Goal: Task Accomplishment & Management: Complete application form

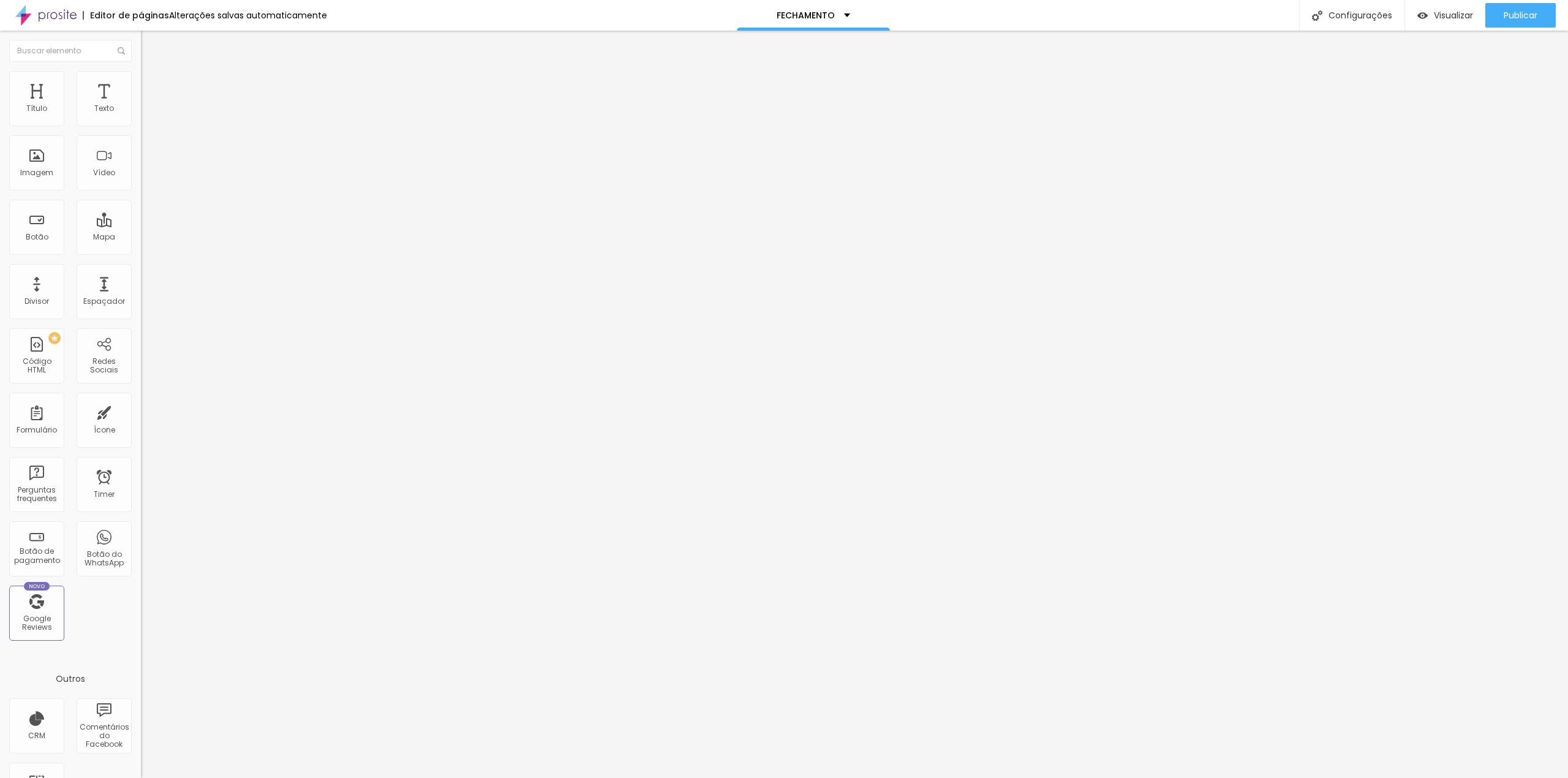
click at [141, 74] on li "Estilo" at bounding box center [211, 77] width 141 height 12
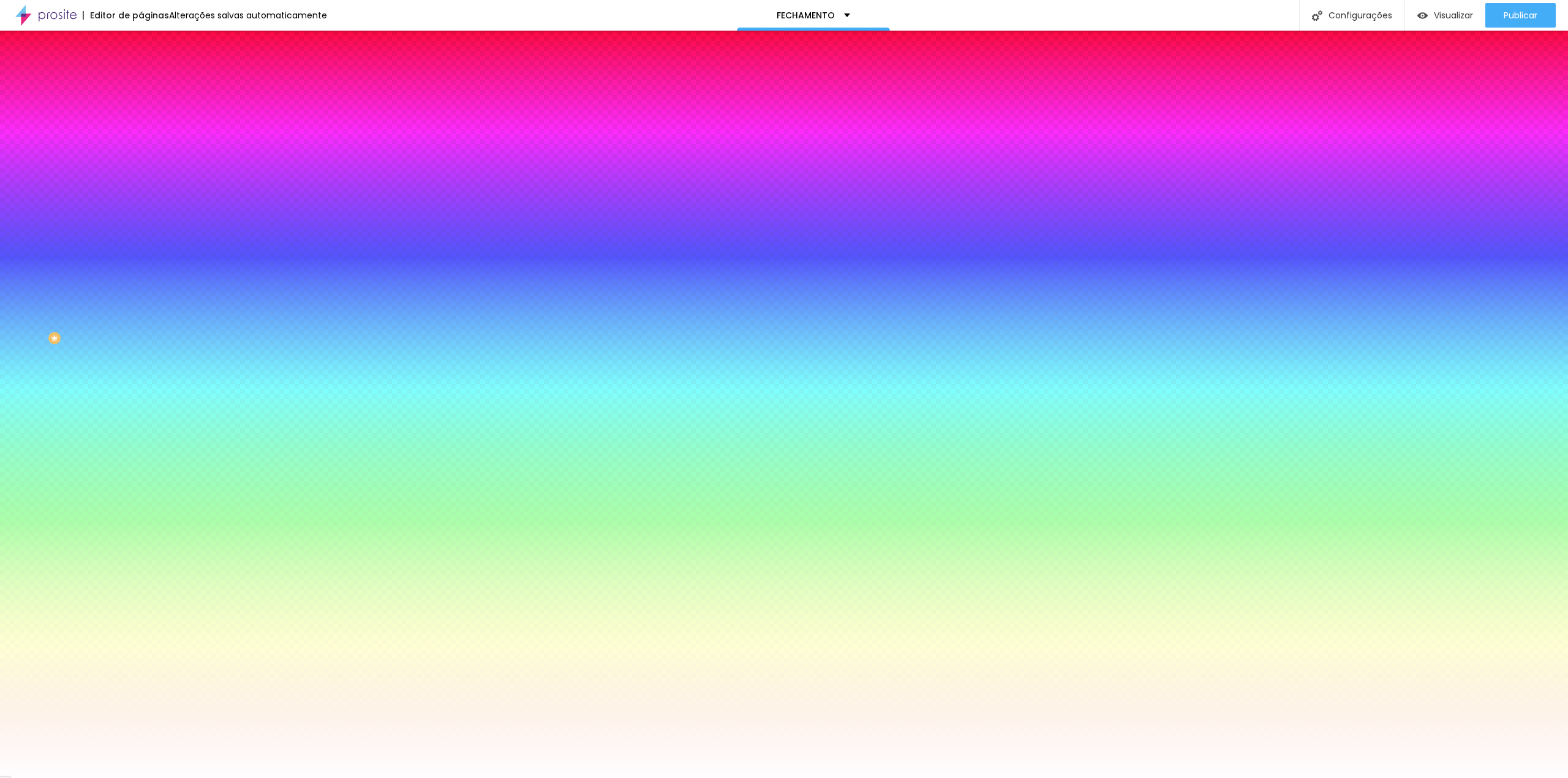
click at [152, 89] on span "Avançado" at bounding box center [172, 92] width 40 height 10
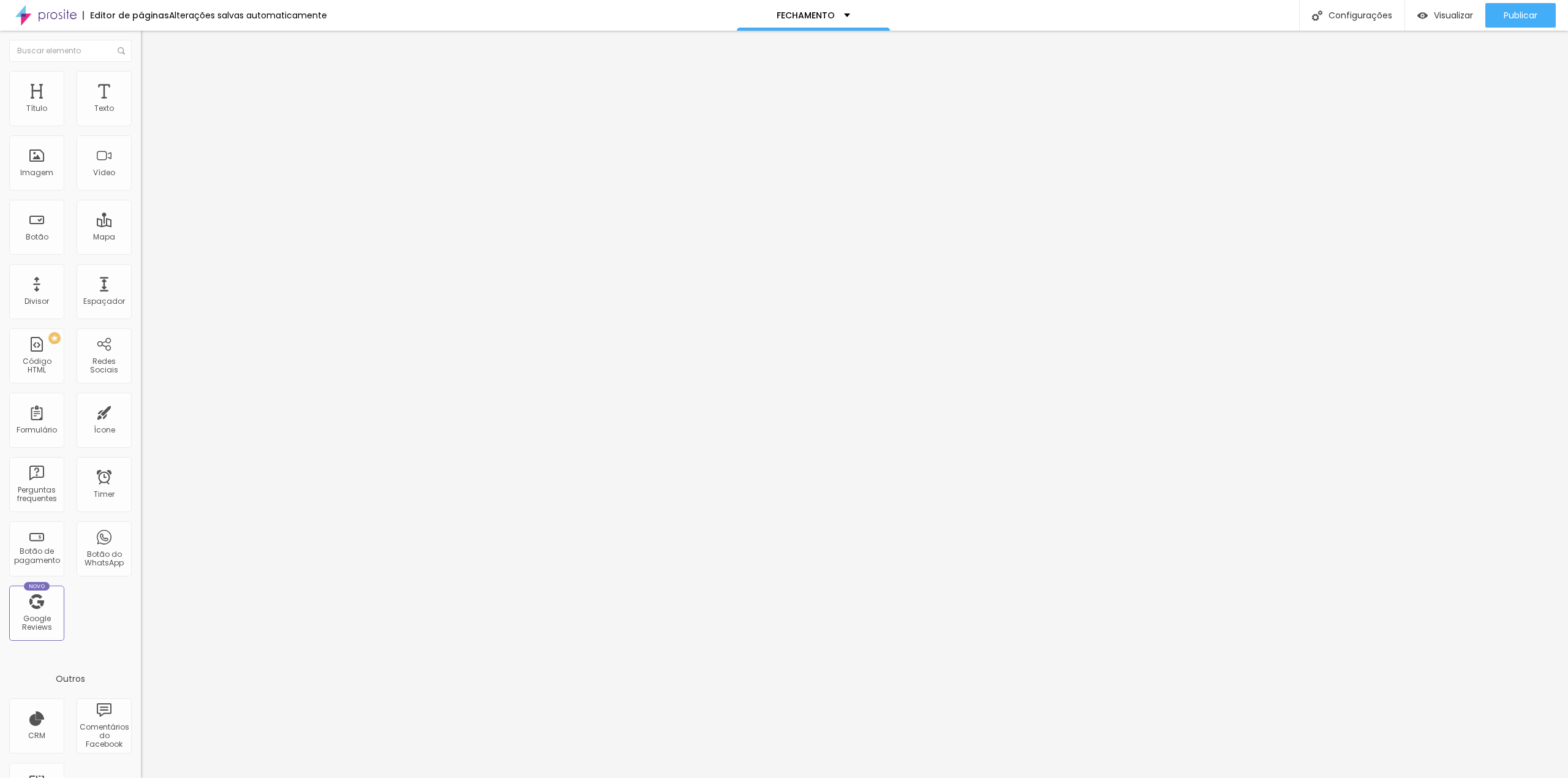
click at [149, 120] on div "Contato" at bounding box center [211, 113] width 125 height 11
radio input "true"
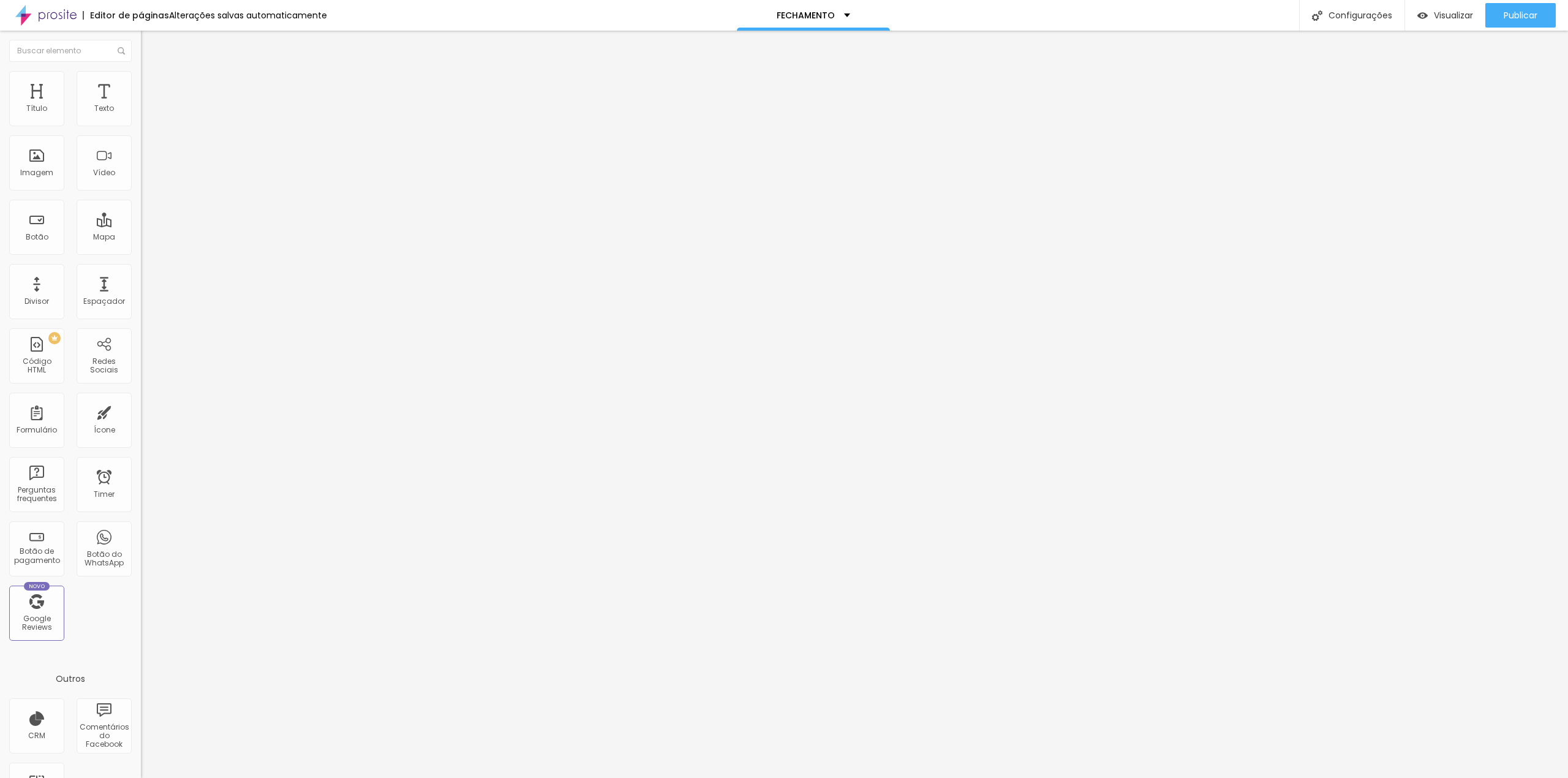
radio input "true"
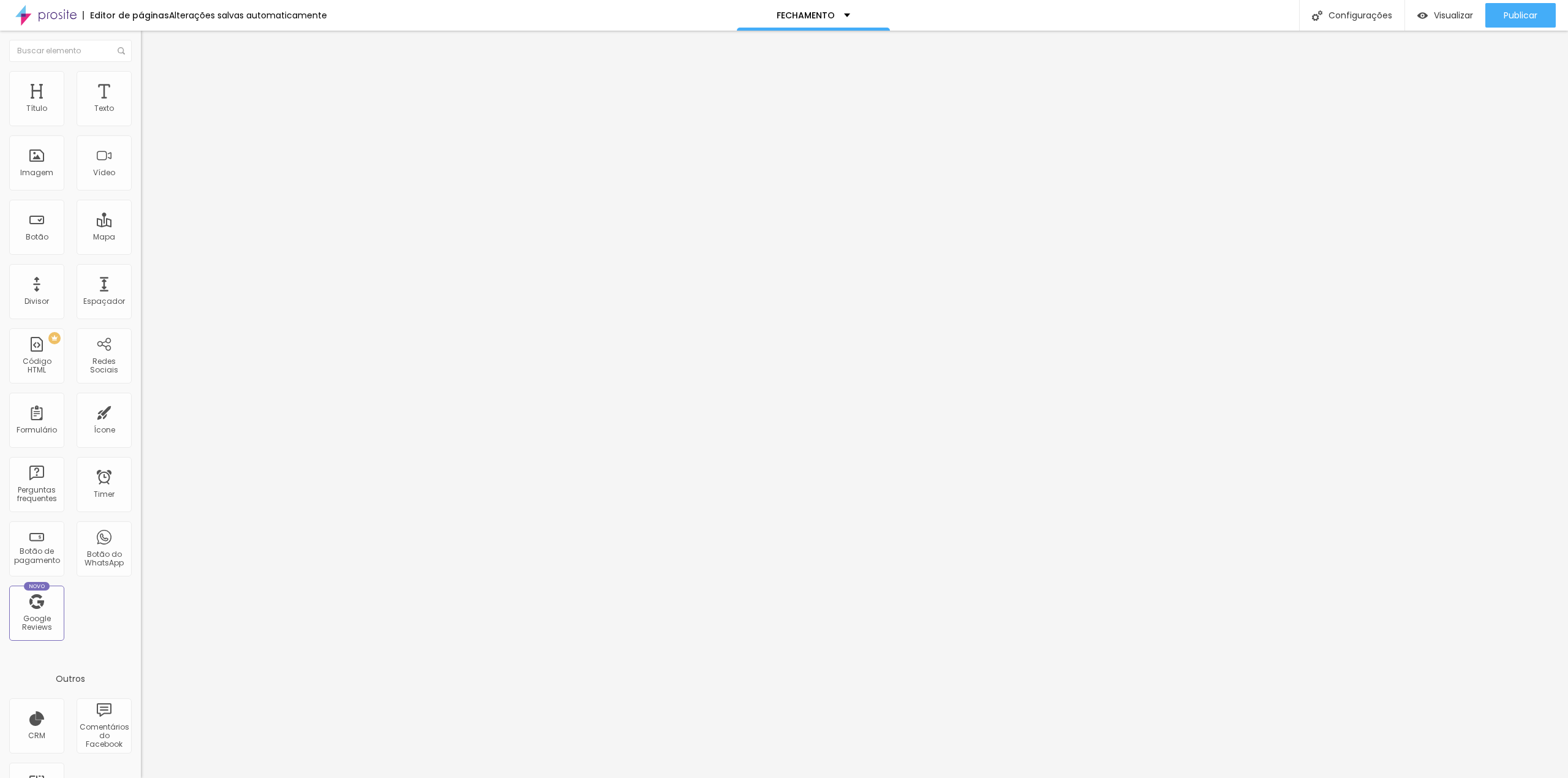
radio input "true"
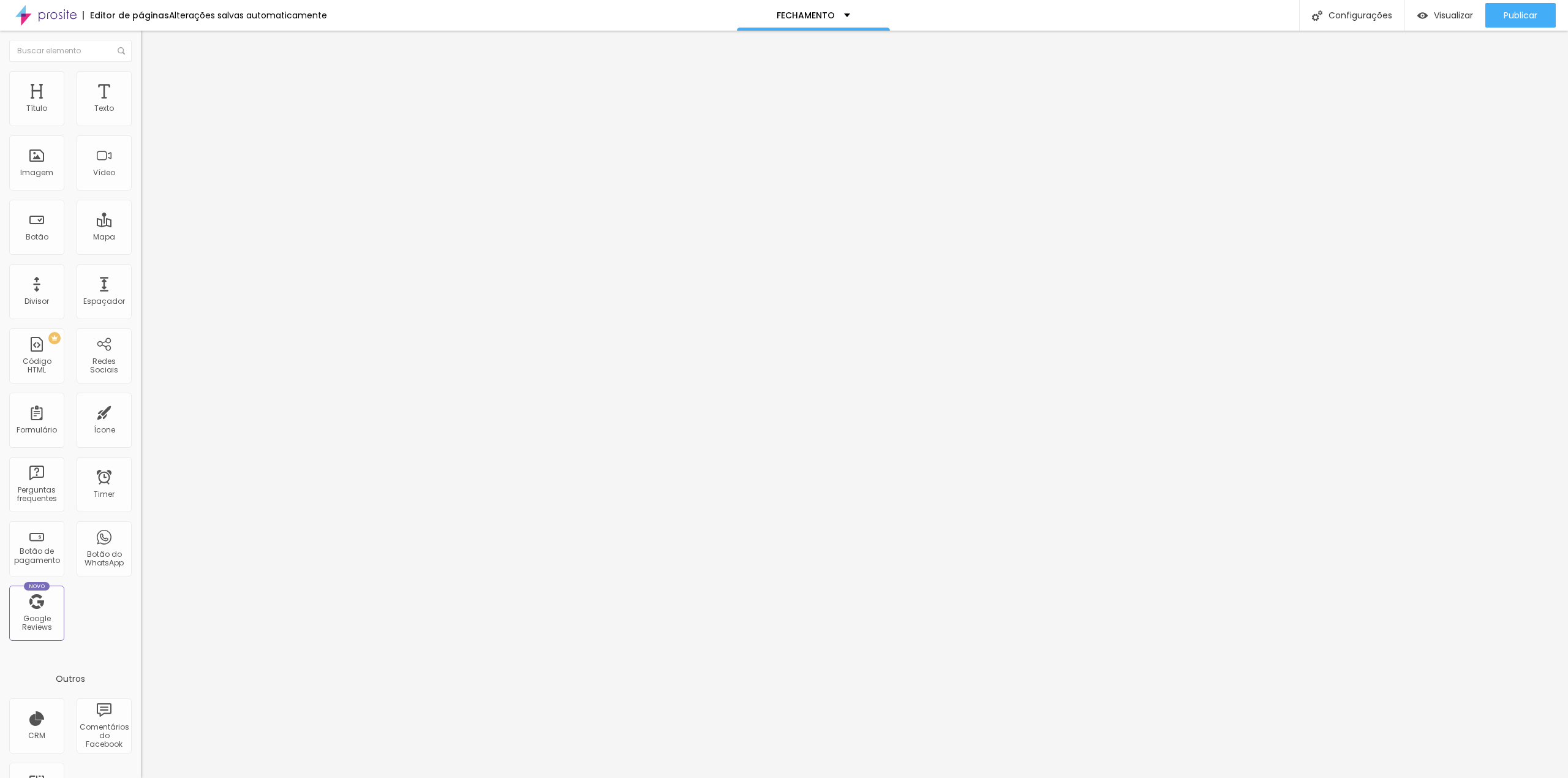
scroll to position [0, 0]
type input "contrato"
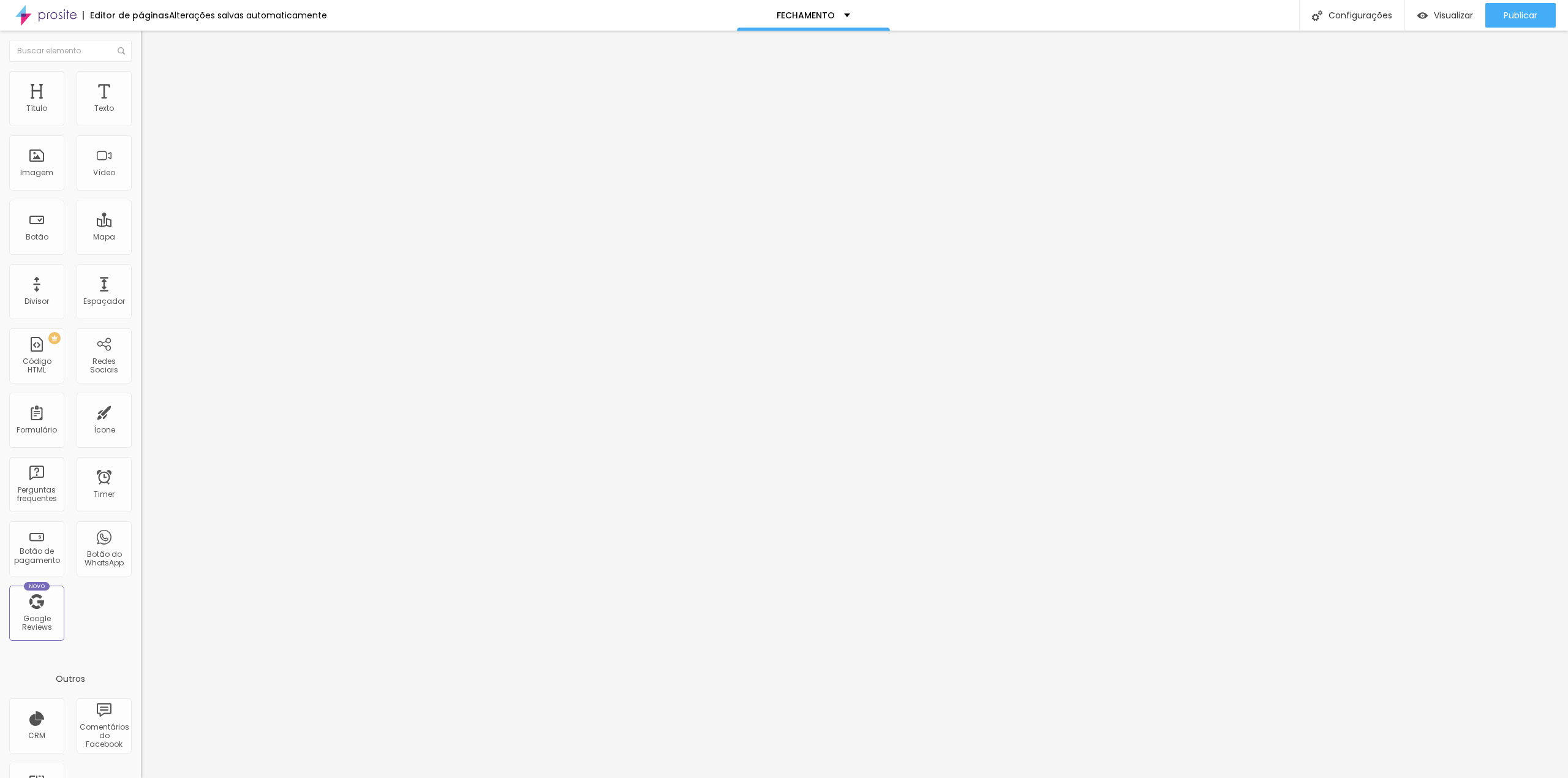
click at [141, 83] on li "Estilo" at bounding box center [211, 77] width 141 height 12
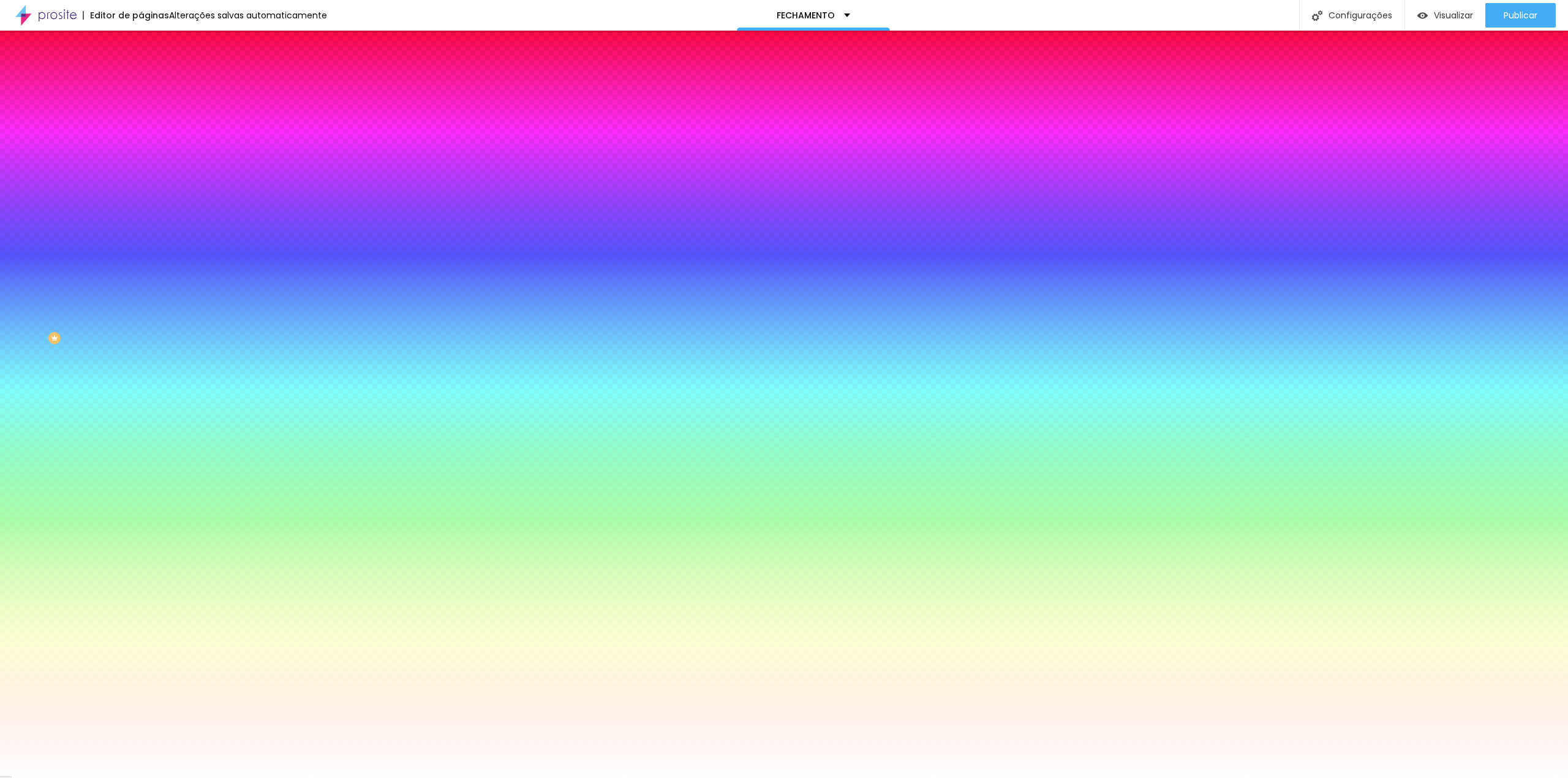
click at [152, 87] on span "Avançado" at bounding box center [172, 92] width 40 height 10
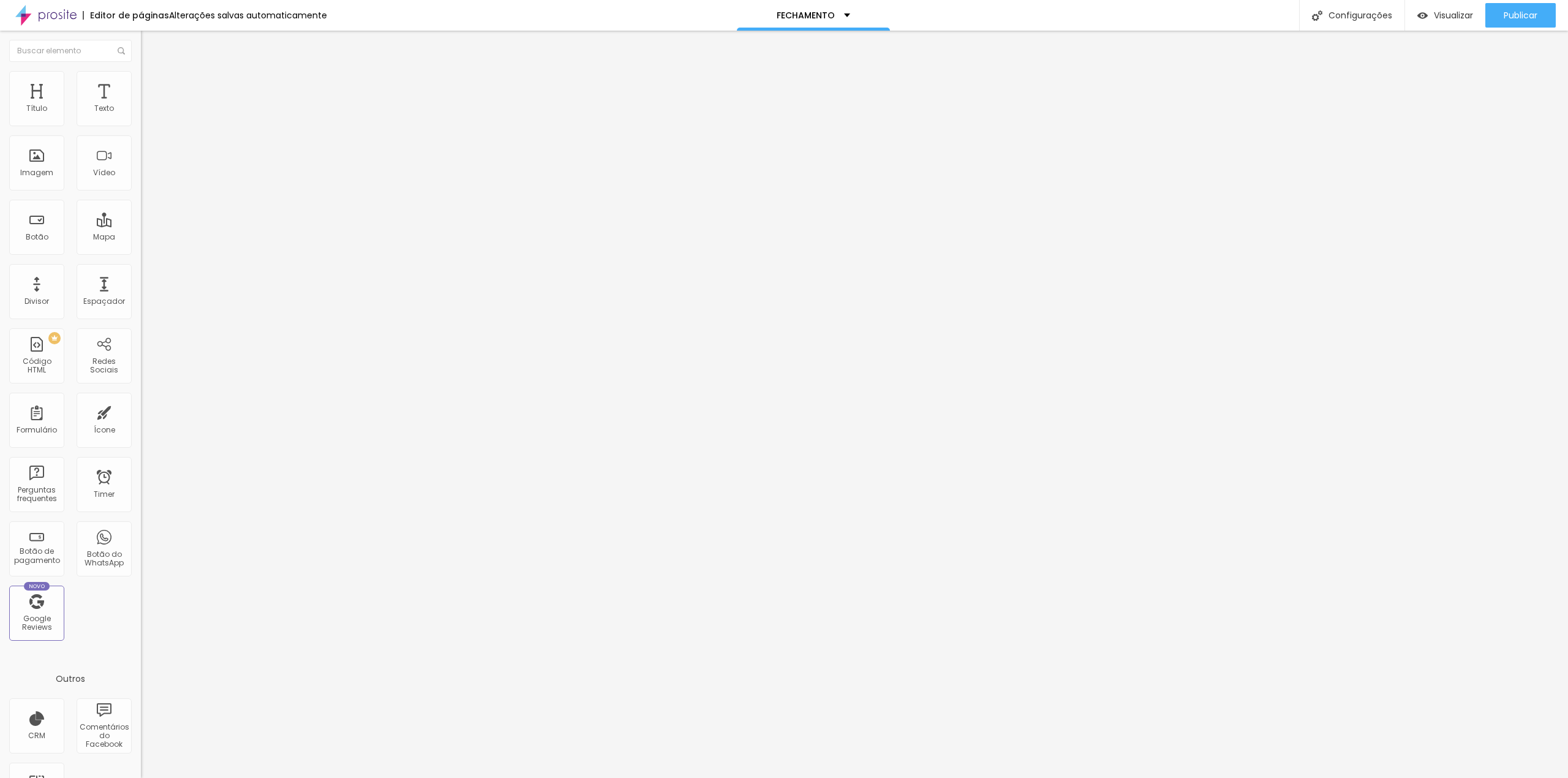
click at [141, 124] on div "contrato" at bounding box center [211, 113] width 141 height 21
click at [152, 85] on span "Estilo" at bounding box center [161, 79] width 19 height 10
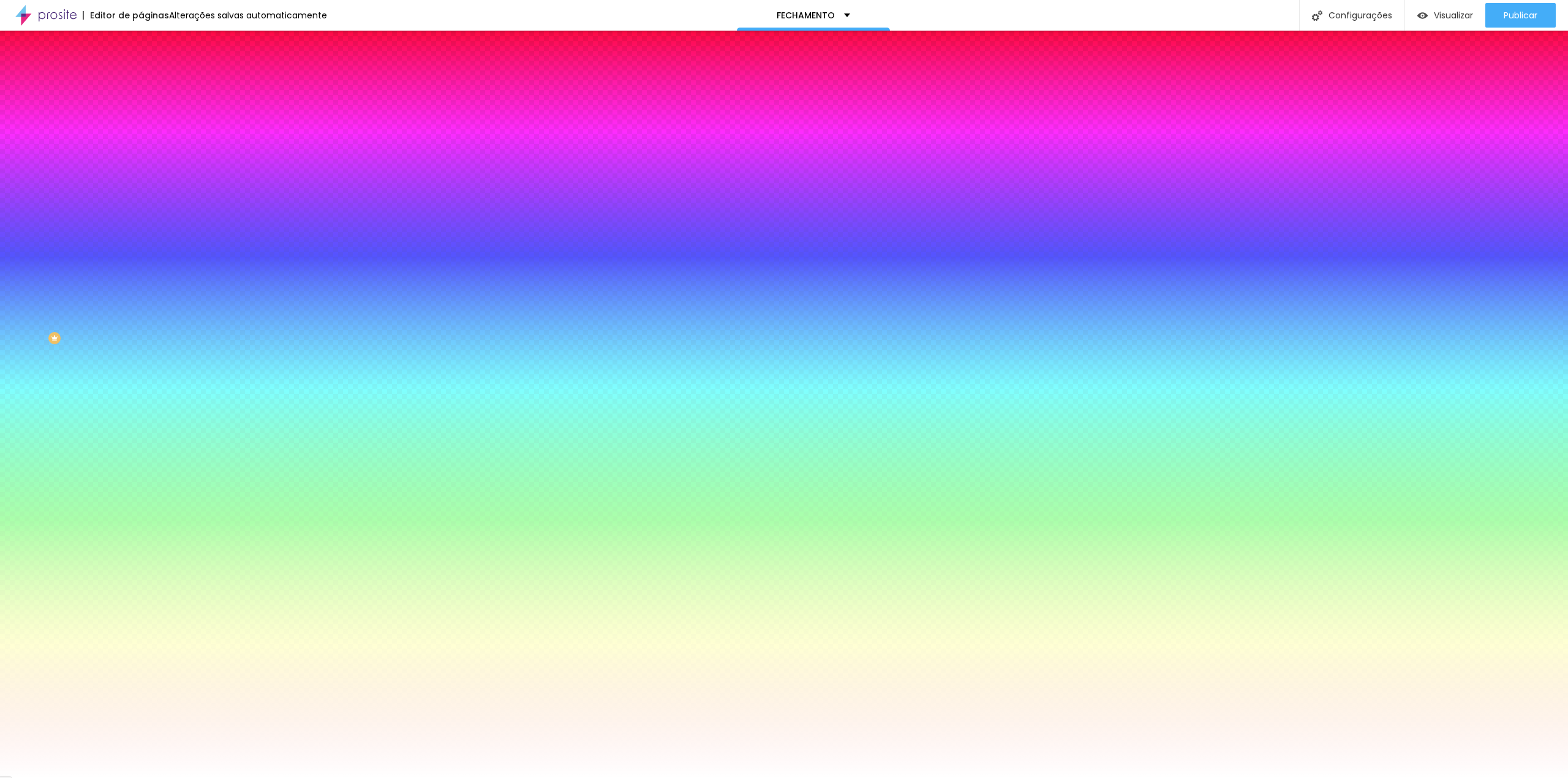
click at [146, 401] on icon "button" at bounding box center [147, 400] width 3 height 3
click at [51, 777] on div at bounding box center [784, 778] width 1568 height 0
click at [141, 83] on li "Avançado" at bounding box center [211, 89] width 141 height 12
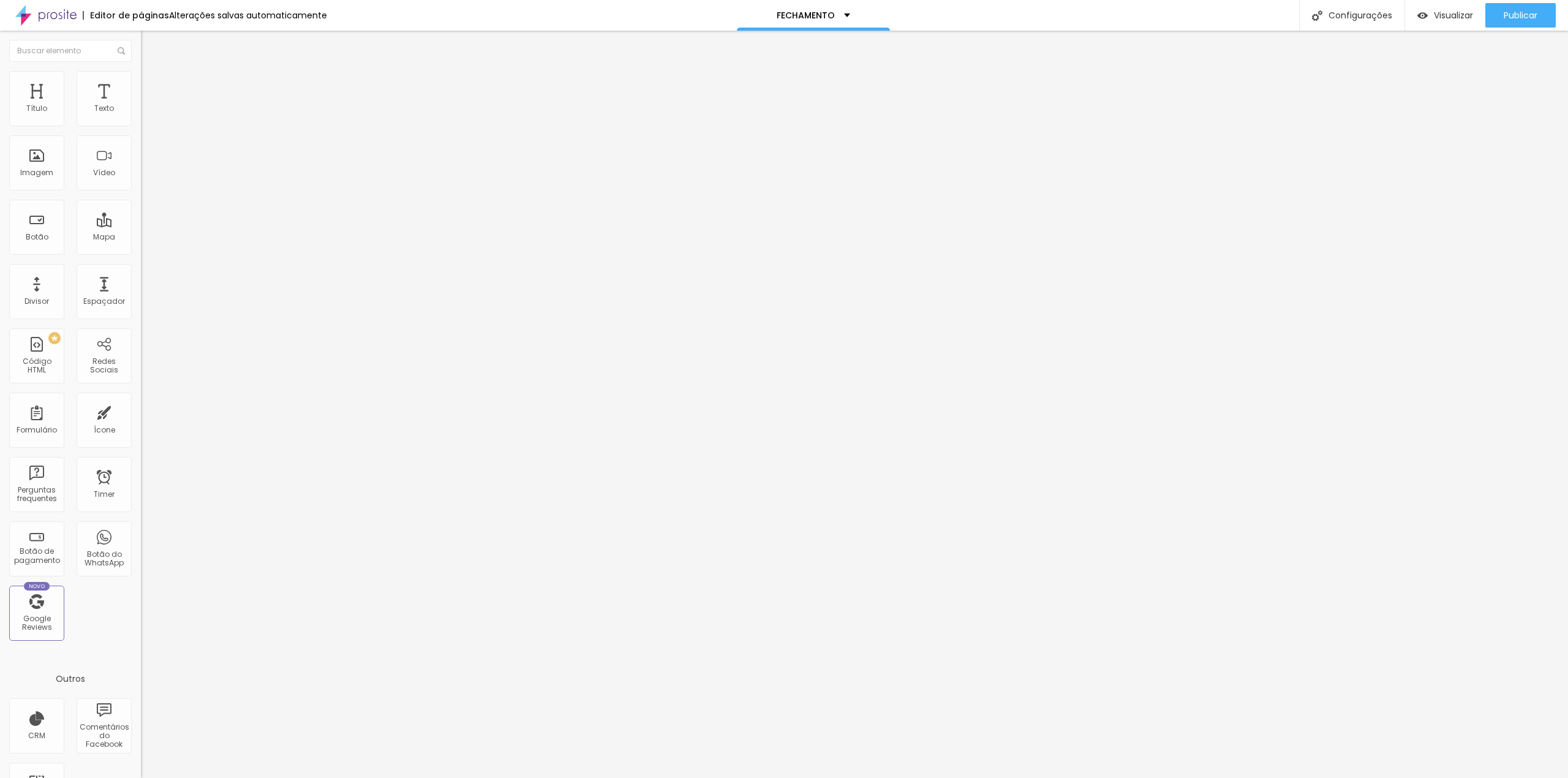
click at [152, 72] on span "Conteúdo" at bounding box center [171, 67] width 38 height 10
click at [141, 124] on div "contrato" at bounding box center [211, 113] width 141 height 21
click at [141, 124] on img at bounding box center [145, 128] width 8 height 8
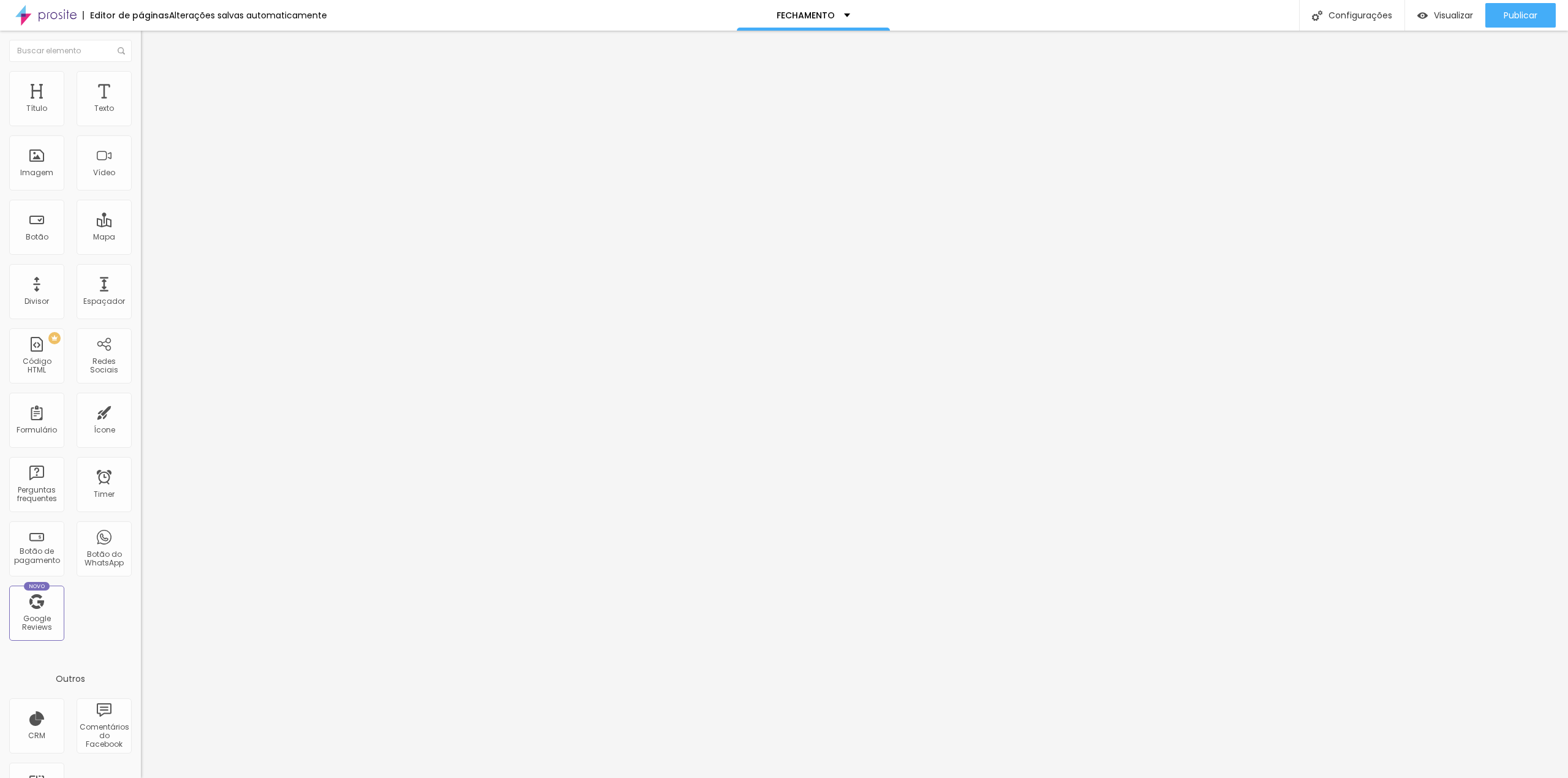
drag, startPoint x: 699, startPoint y: 440, endPoint x: 597, endPoint y: 440, distance: 102.0
type input "endereço"
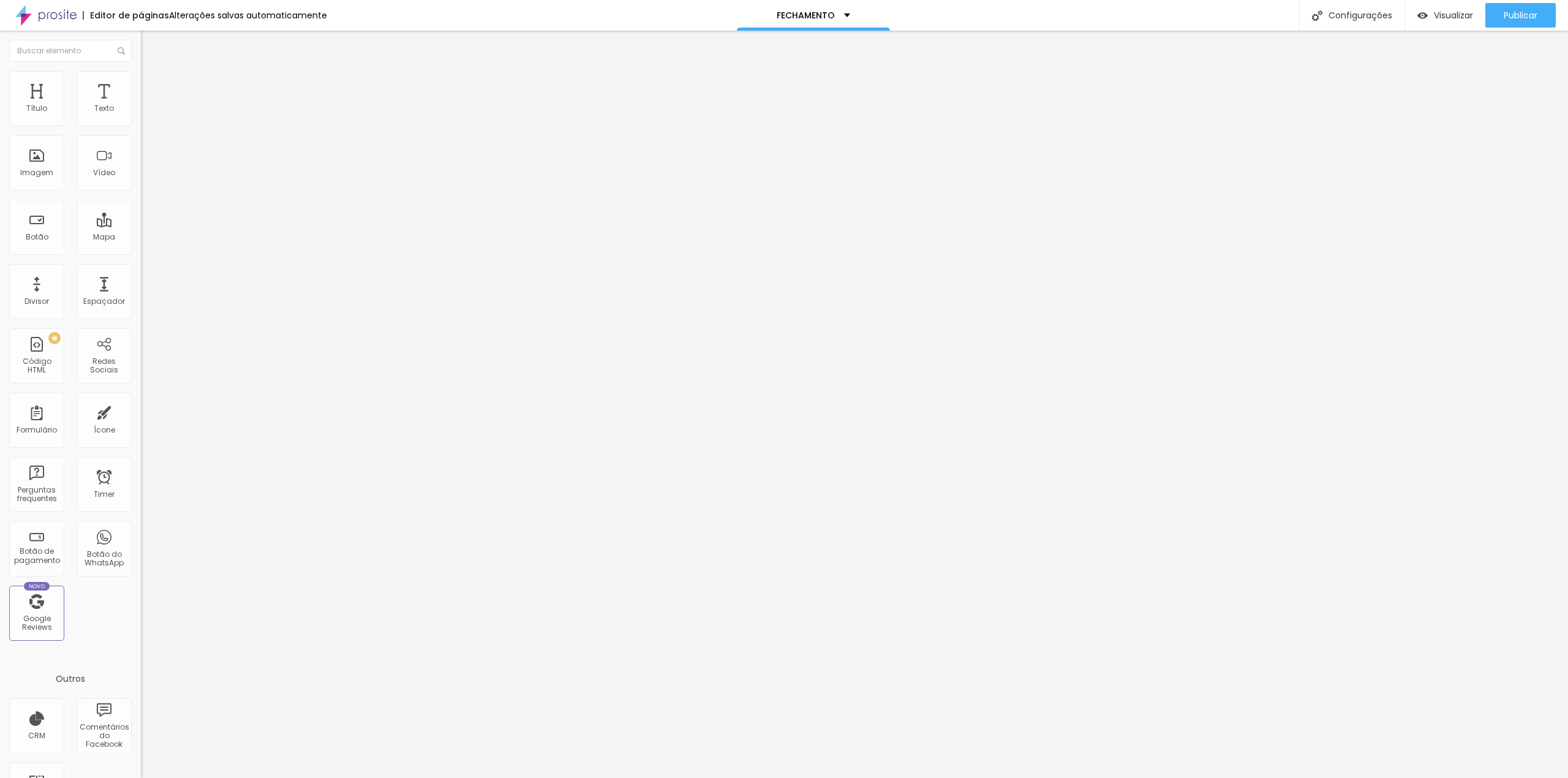
click at [141, 123] on span at bounding box center [145, 128] width 8 height 10
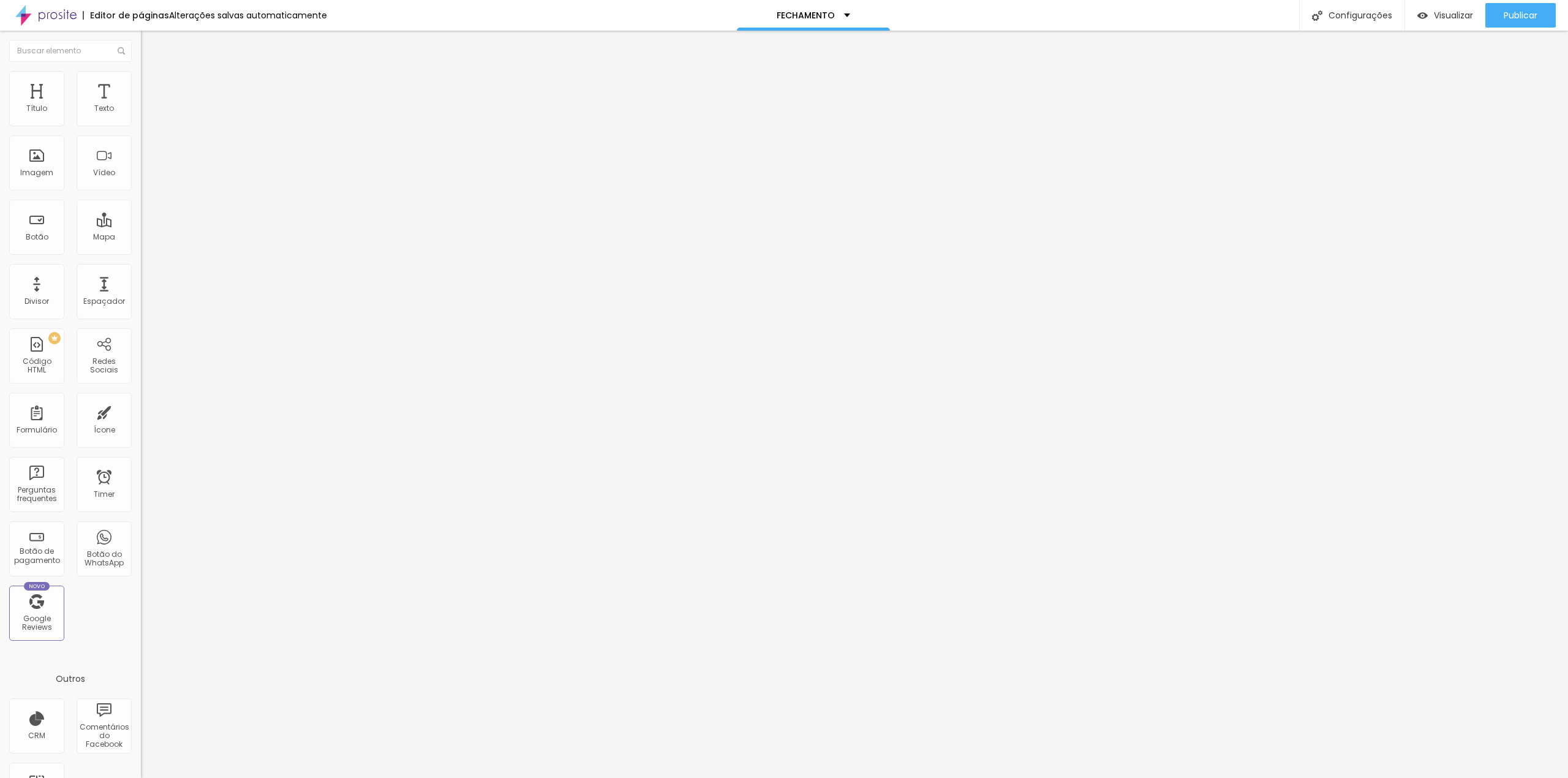
drag, startPoint x: 708, startPoint y: 444, endPoint x: 701, endPoint y: 441, distance: 7.6
drag, startPoint x: 673, startPoint y: 441, endPoint x: 570, endPoint y: 447, distance: 103.2
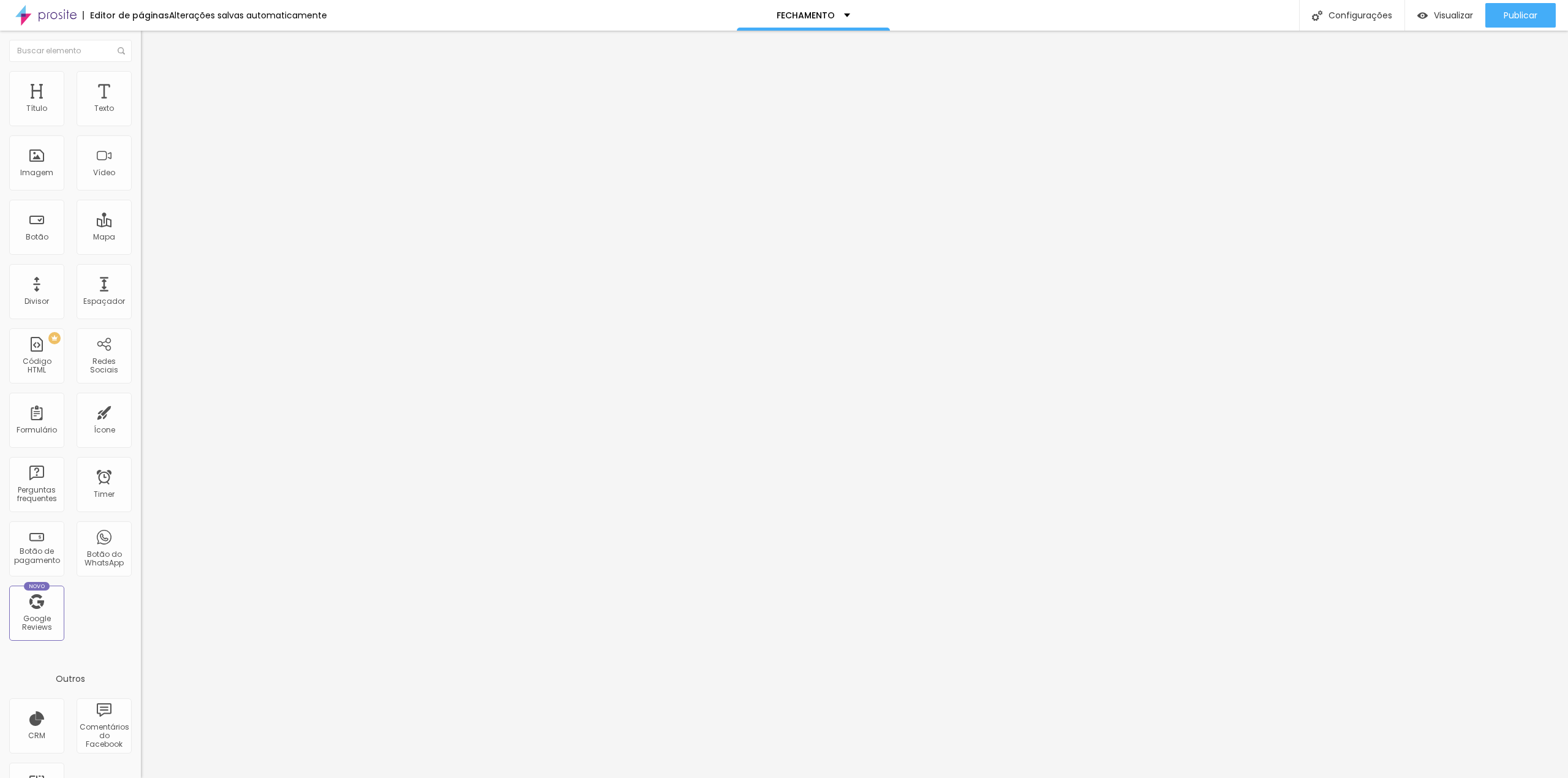
type input "Endereço"
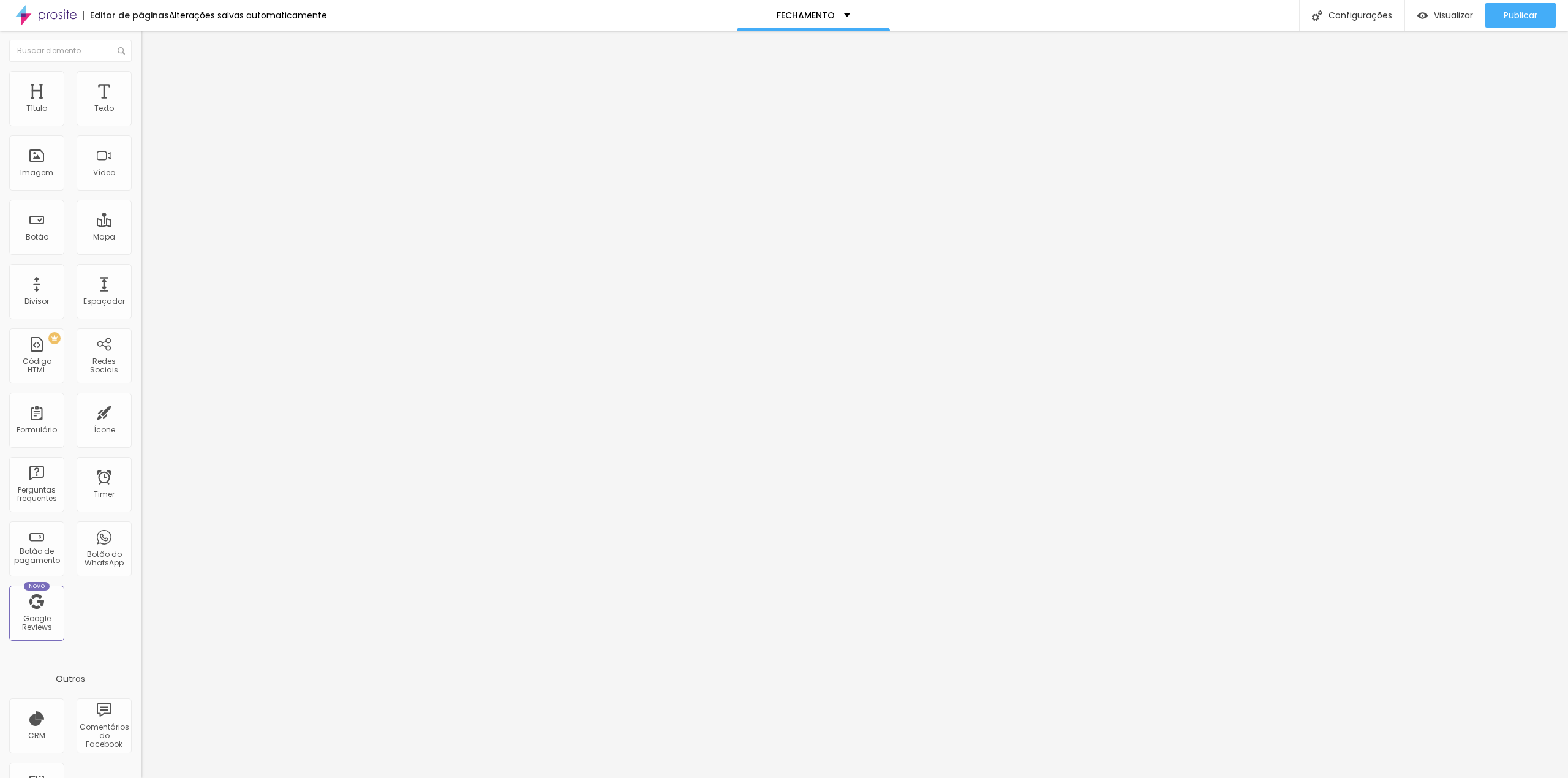
drag, startPoint x: 670, startPoint y: 483, endPoint x: 711, endPoint y: 483, distance: 41.0
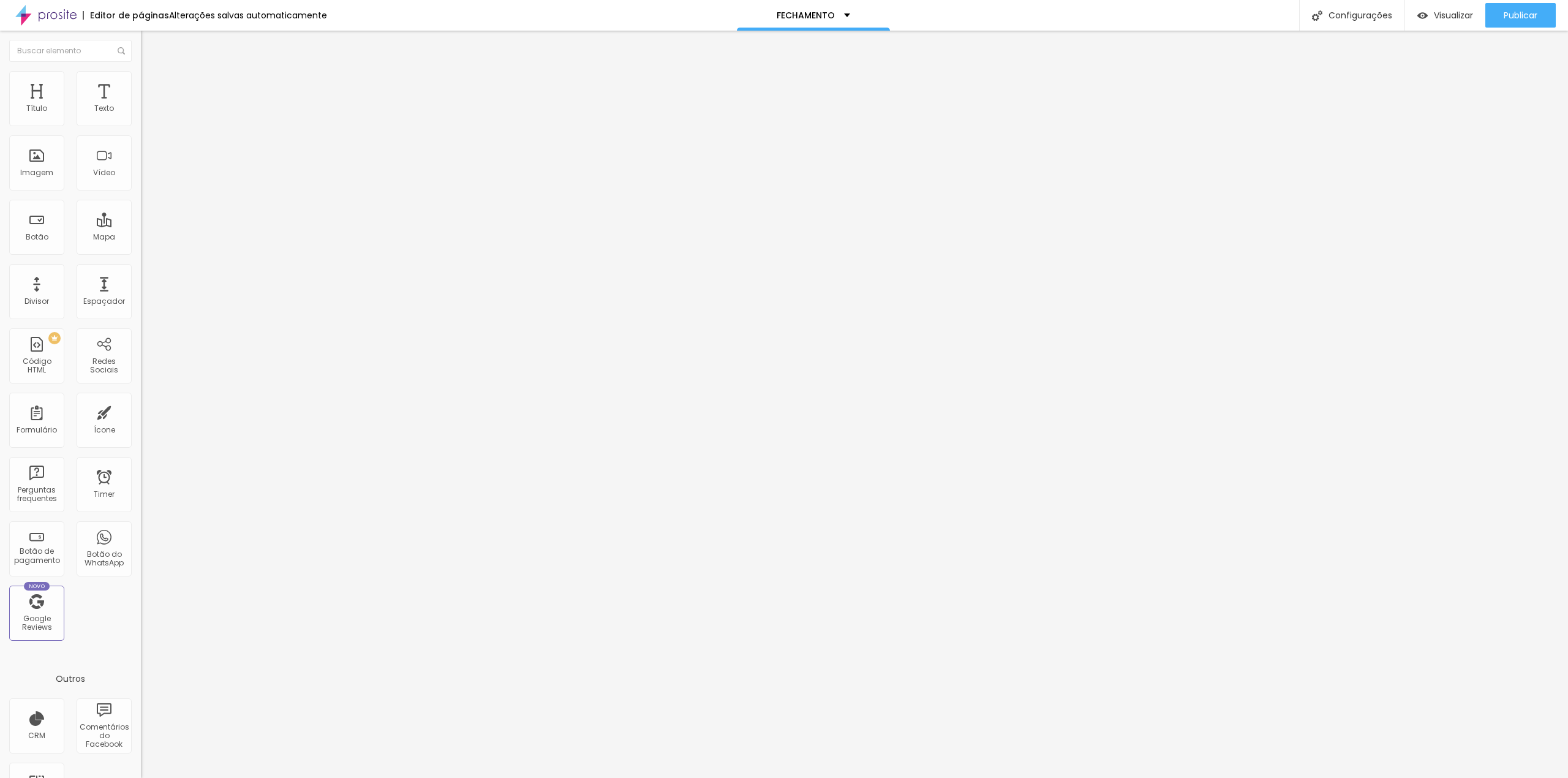
type input "c"
type input "CEP:"
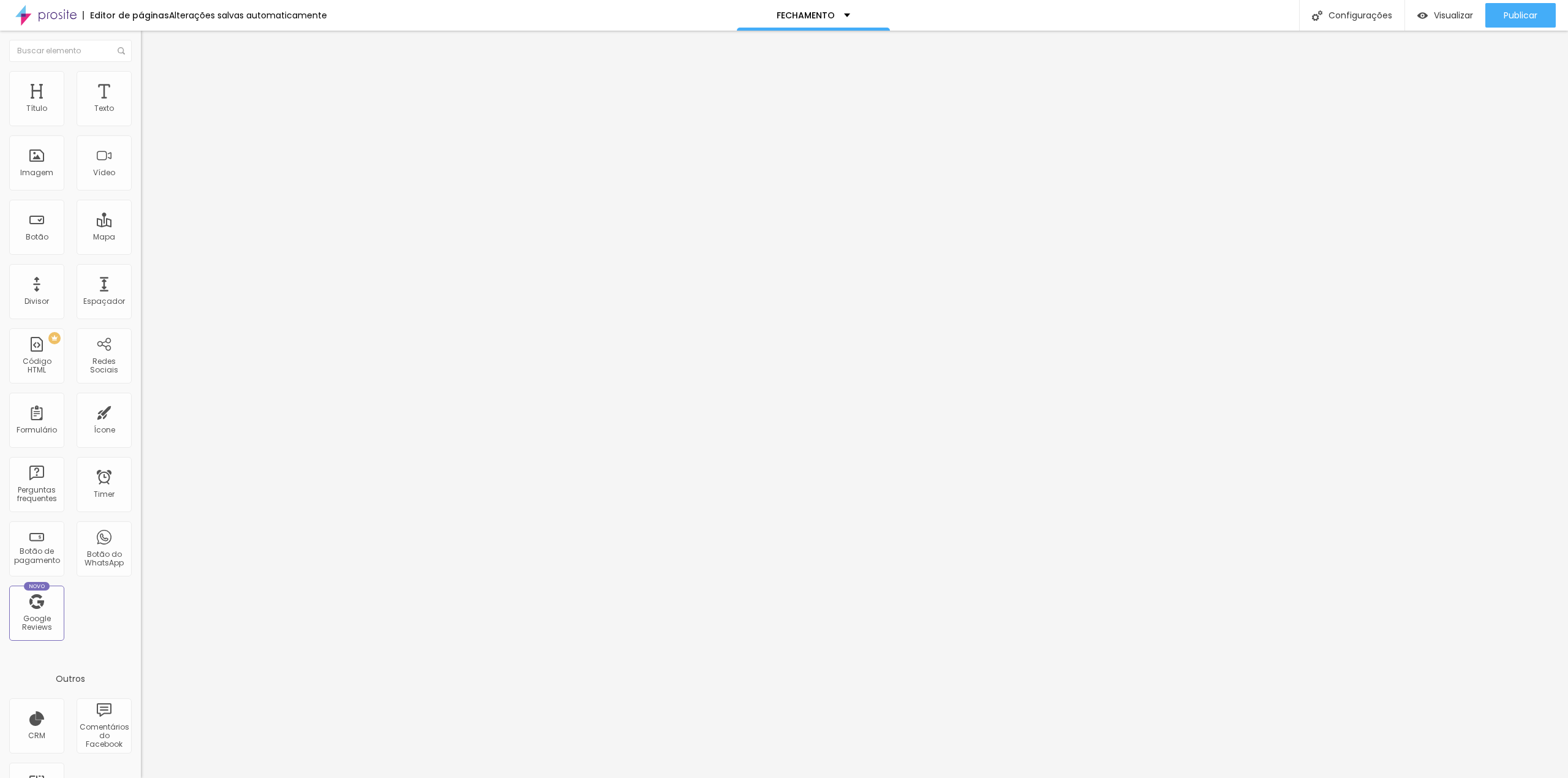
drag, startPoint x: 645, startPoint y: 466, endPoint x: 665, endPoint y: 464, distance: 20.1
drag, startPoint x: 663, startPoint y: 466, endPoint x: 572, endPoint y: 466, distance: 91.0
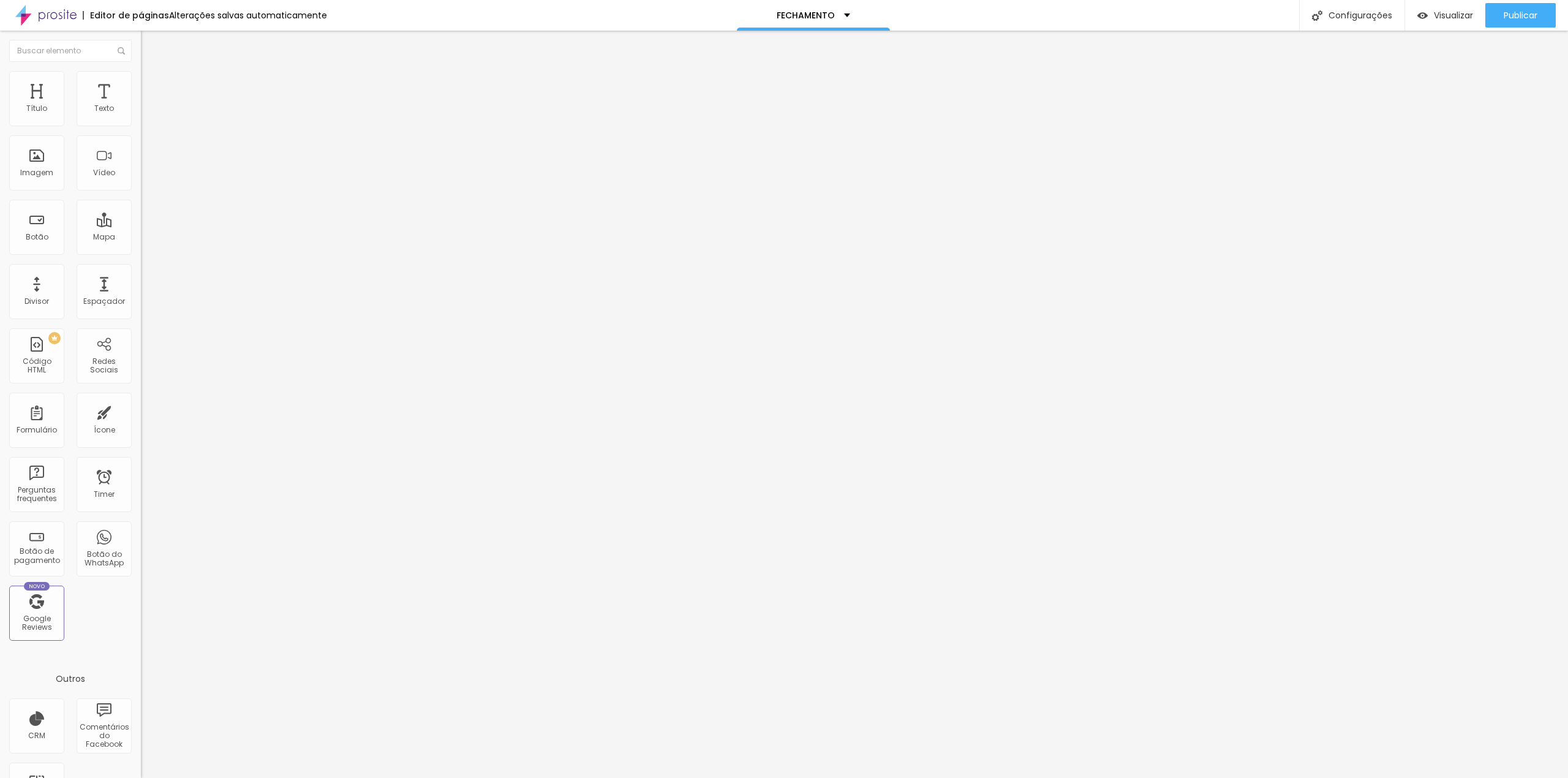
scroll to position [0, 0]
type input "RG:"
drag, startPoint x: 779, startPoint y: 488, endPoint x: 782, endPoint y: 476, distance: 12.4
drag, startPoint x: 735, startPoint y: 485, endPoint x: 738, endPoint y: 448, distance: 37.1
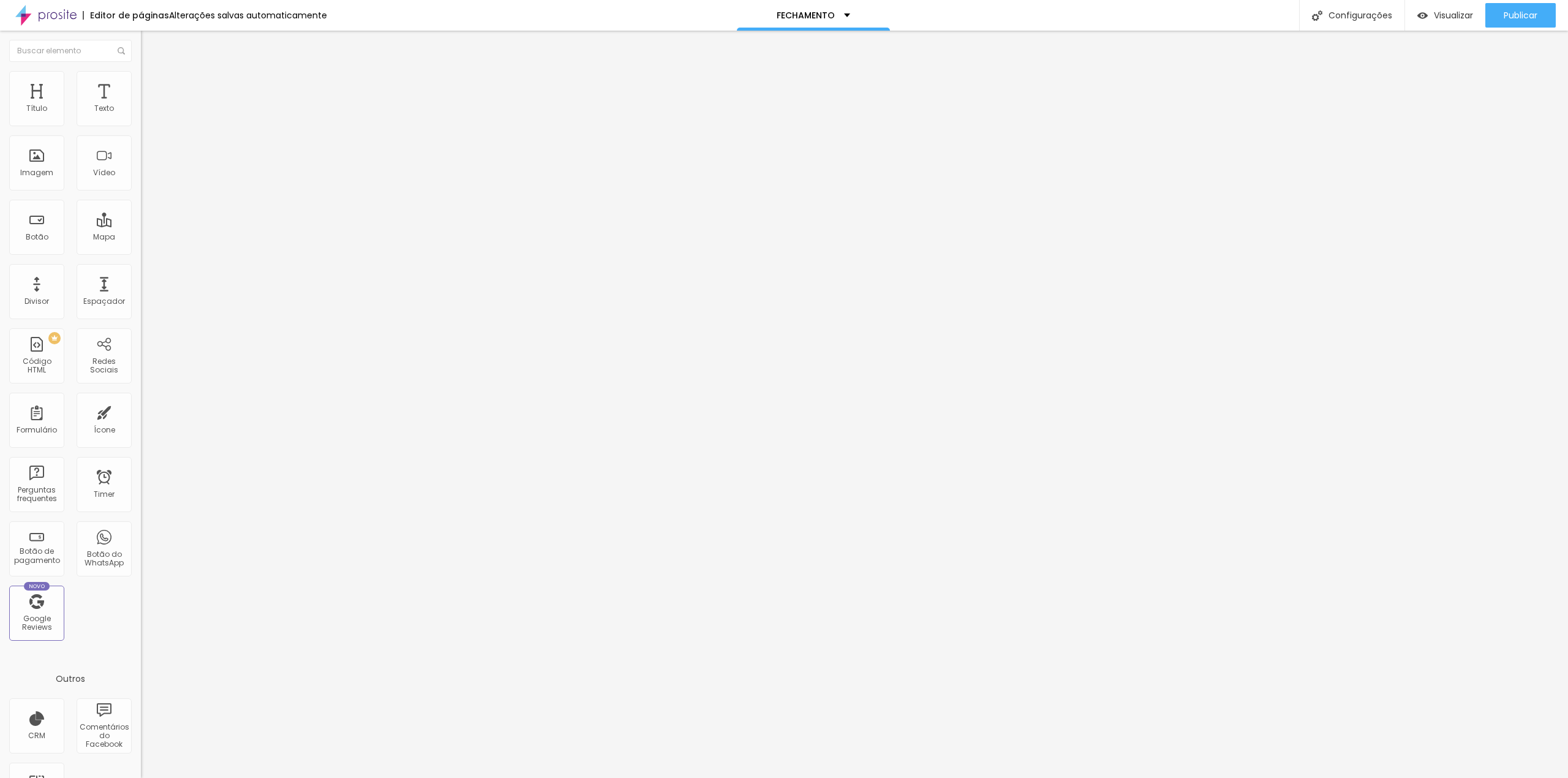
drag, startPoint x: 582, startPoint y: 479, endPoint x: 583, endPoint y: 354, distance: 125.0
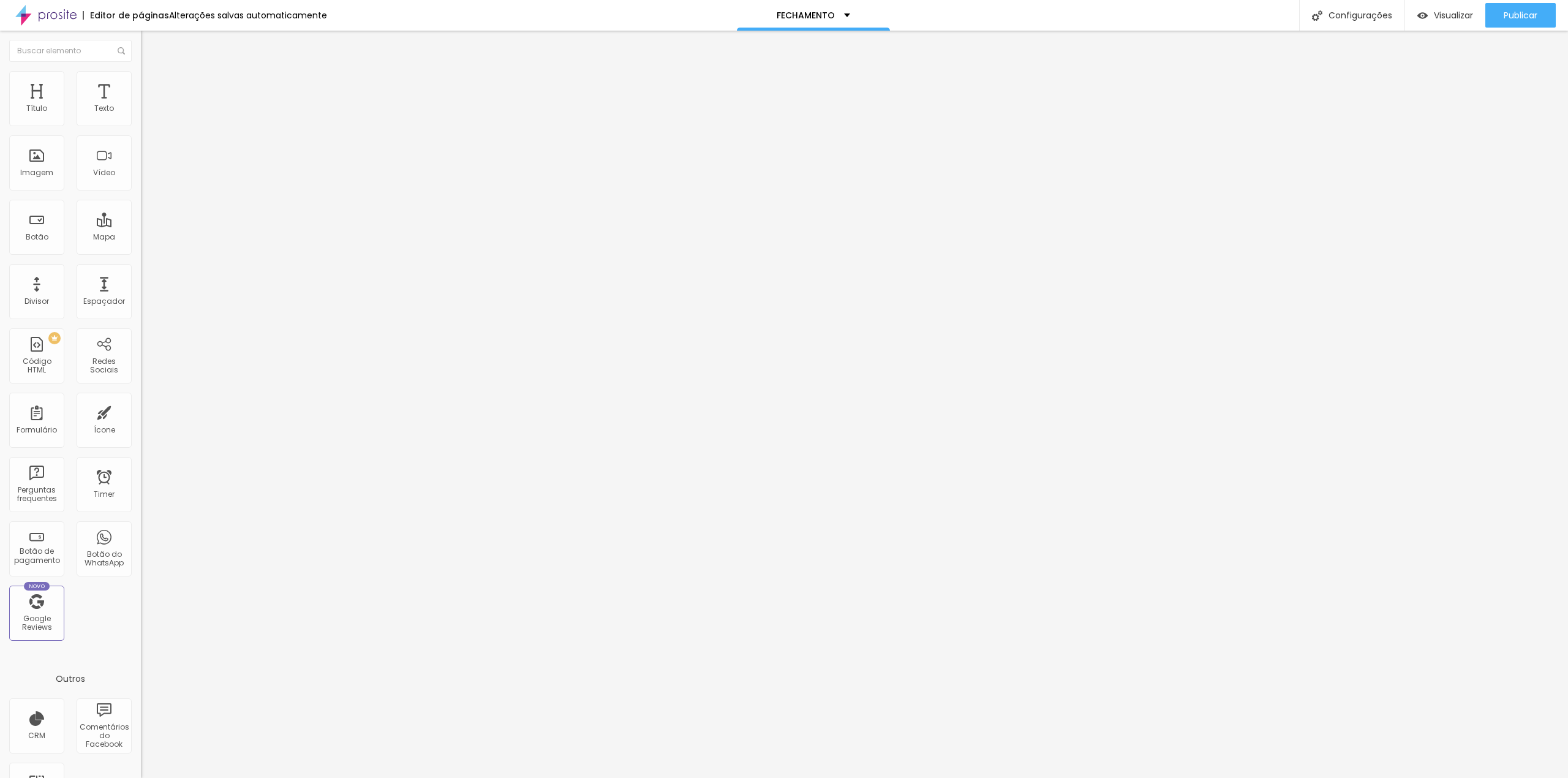
drag, startPoint x: 709, startPoint y: 530, endPoint x: 483, endPoint y: 530, distance: 226.0
type input "CPF:"
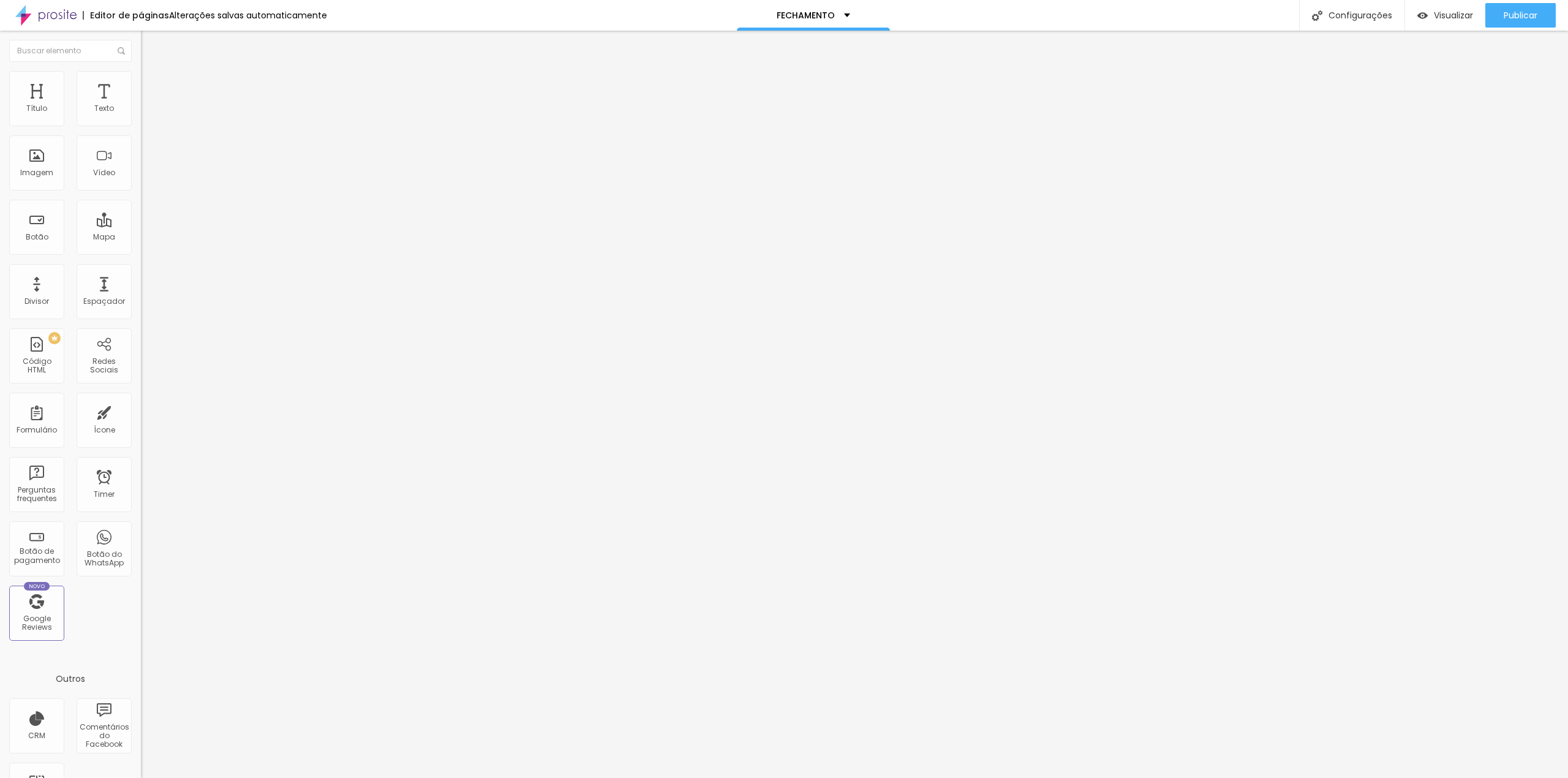
drag, startPoint x: 797, startPoint y: 490, endPoint x: 804, endPoint y: 447, distance: 43.6
drag, startPoint x: 583, startPoint y: 477, endPoint x: 589, endPoint y: 337, distance: 140.1
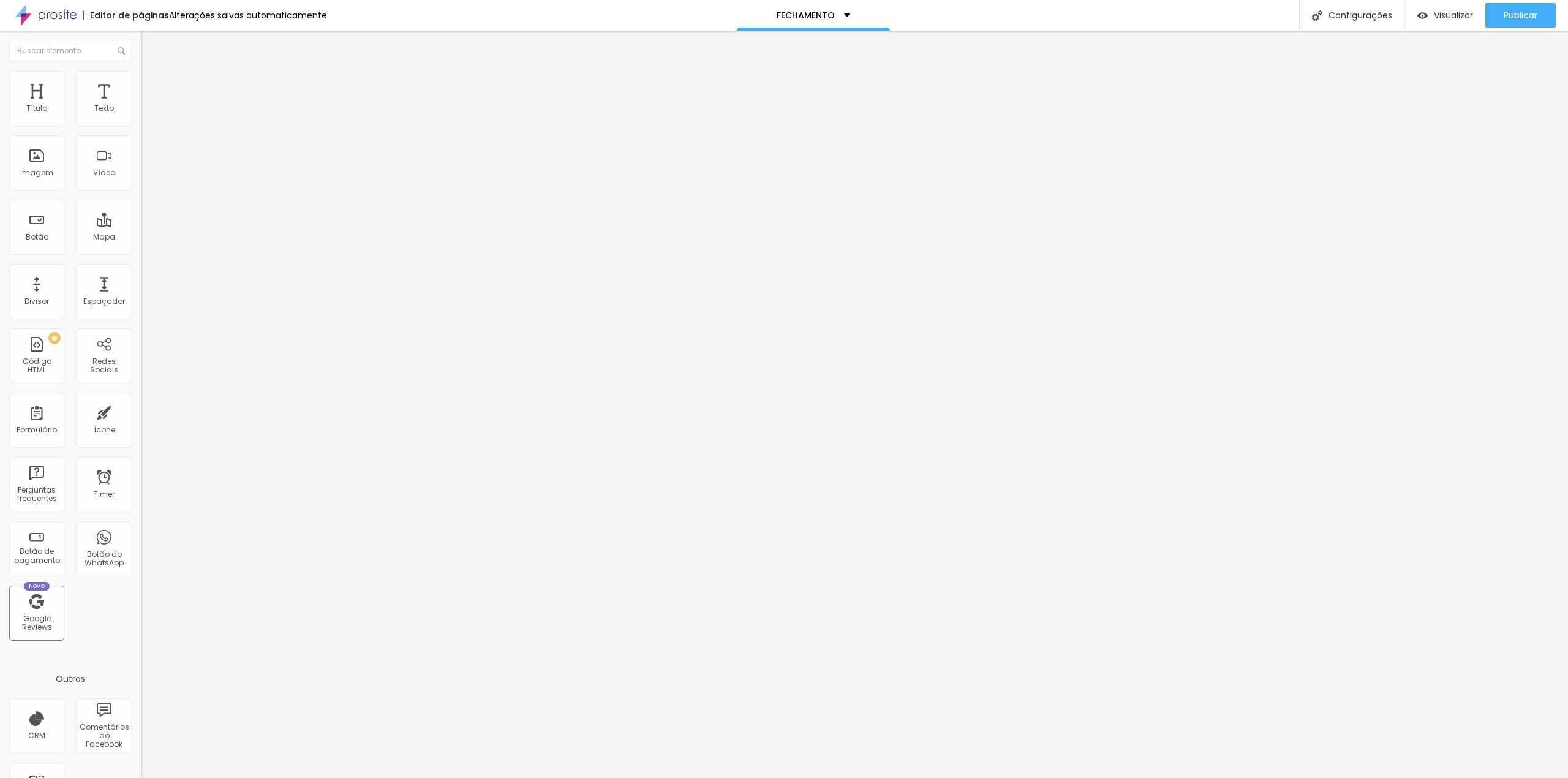
drag, startPoint x: 714, startPoint y: 428, endPoint x: 568, endPoint y: 428, distance: 146.0
type input "TELEFONE:"
drag, startPoint x: 579, startPoint y: 376, endPoint x: 605, endPoint y: 264, distance: 115.0
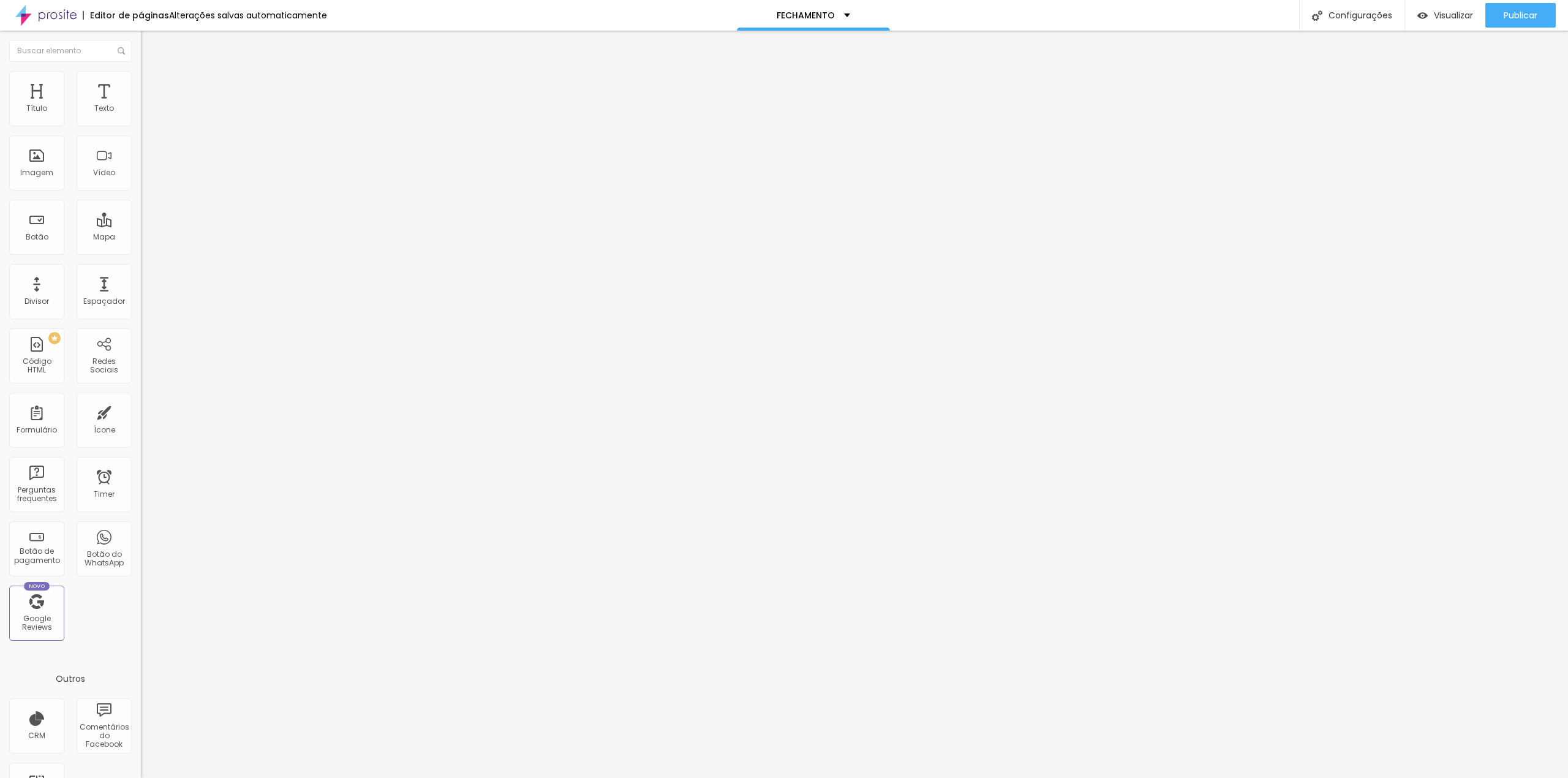
drag, startPoint x: 640, startPoint y: 435, endPoint x: 675, endPoint y: 401, distance: 48.8
drag, startPoint x: 812, startPoint y: 486, endPoint x: 814, endPoint y: 402, distance: 84.0
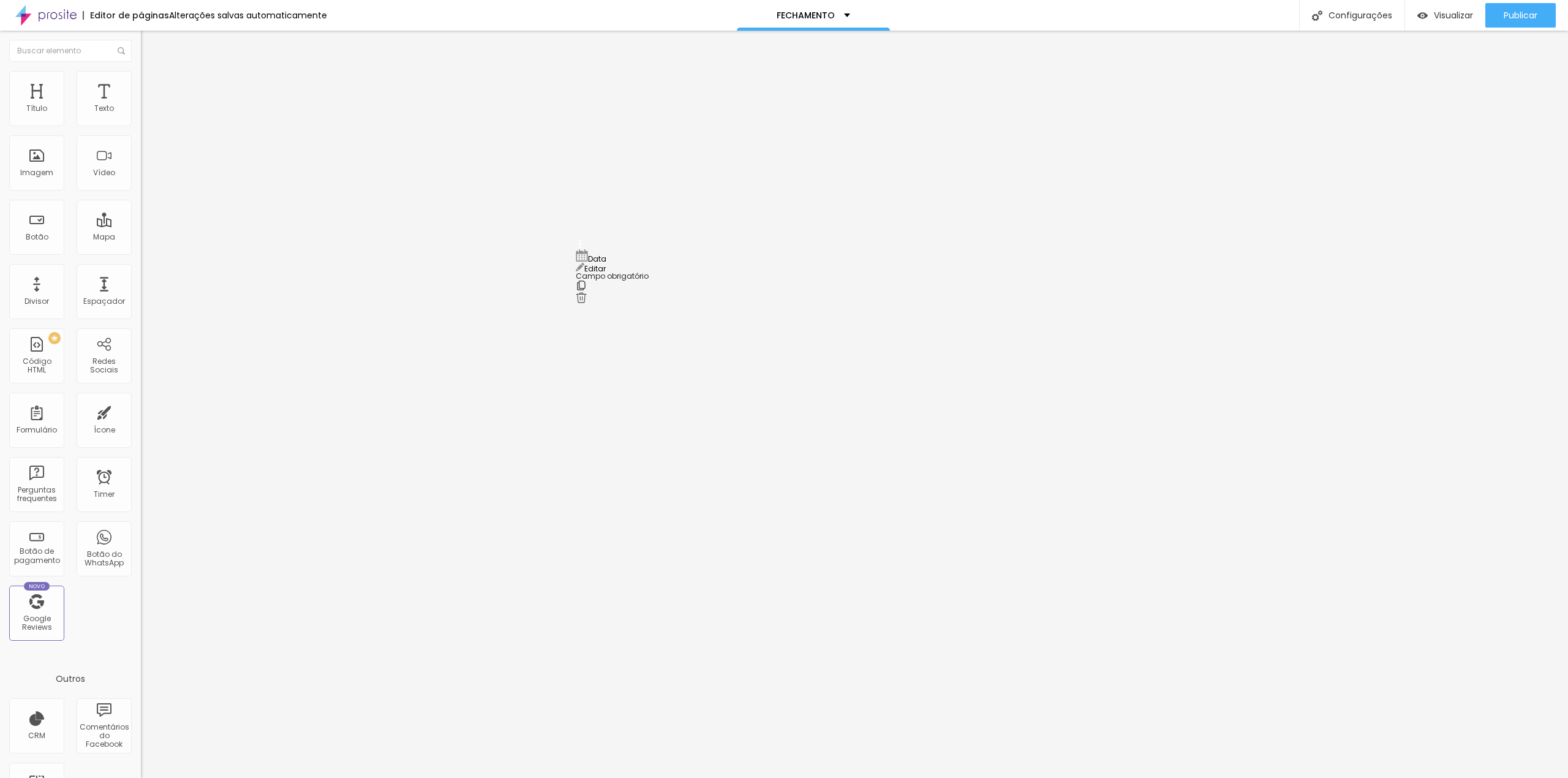
drag, startPoint x: 580, startPoint y: 478, endPoint x: 606, endPoint y: 254, distance: 225.5
drag, startPoint x: 577, startPoint y: 278, endPoint x: 587, endPoint y: 496, distance: 218.2
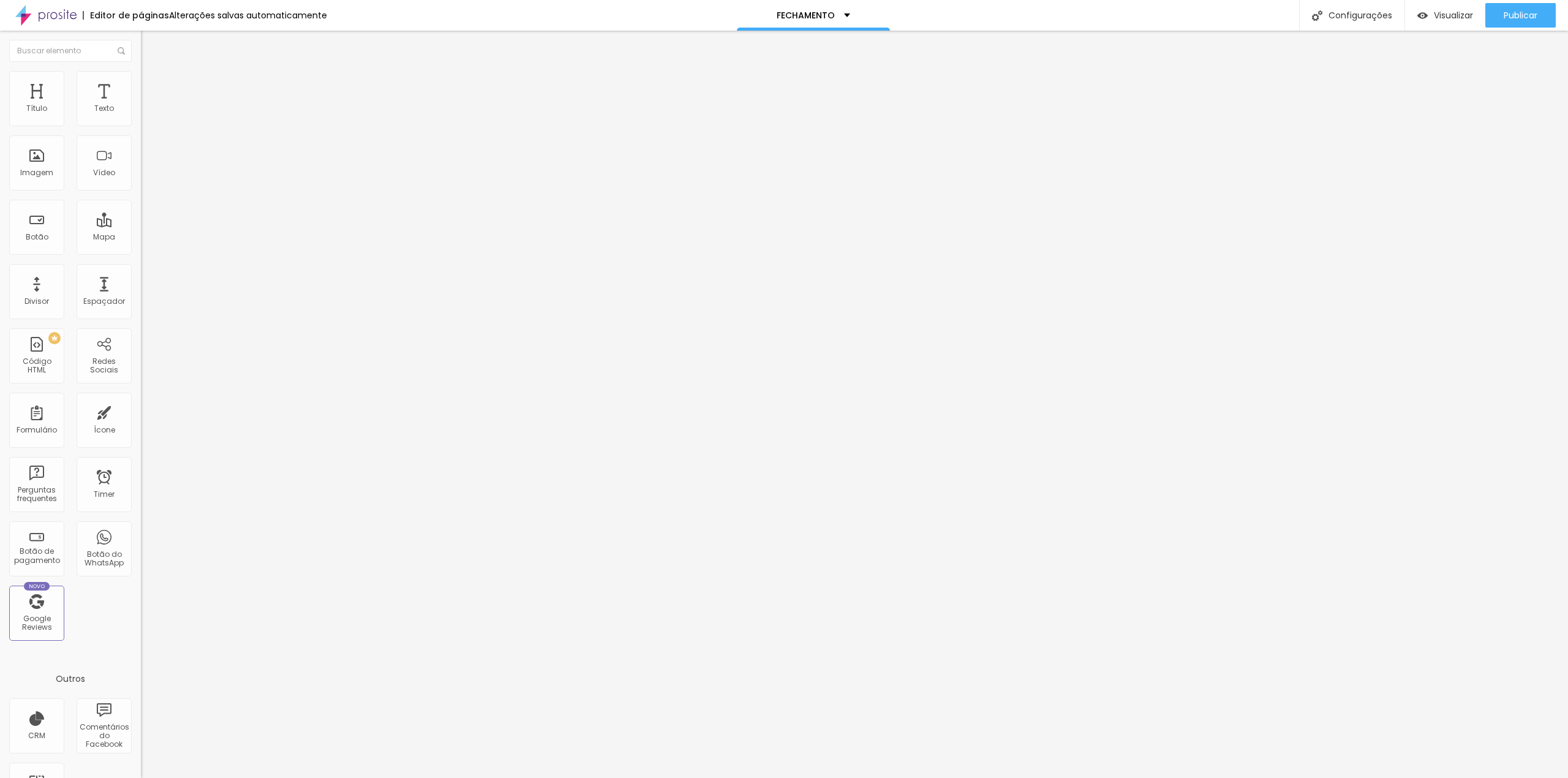
type input "Data de [PERSON_NAME]"
drag, startPoint x: 579, startPoint y: 434, endPoint x: 579, endPoint y: 226, distance: 208.0
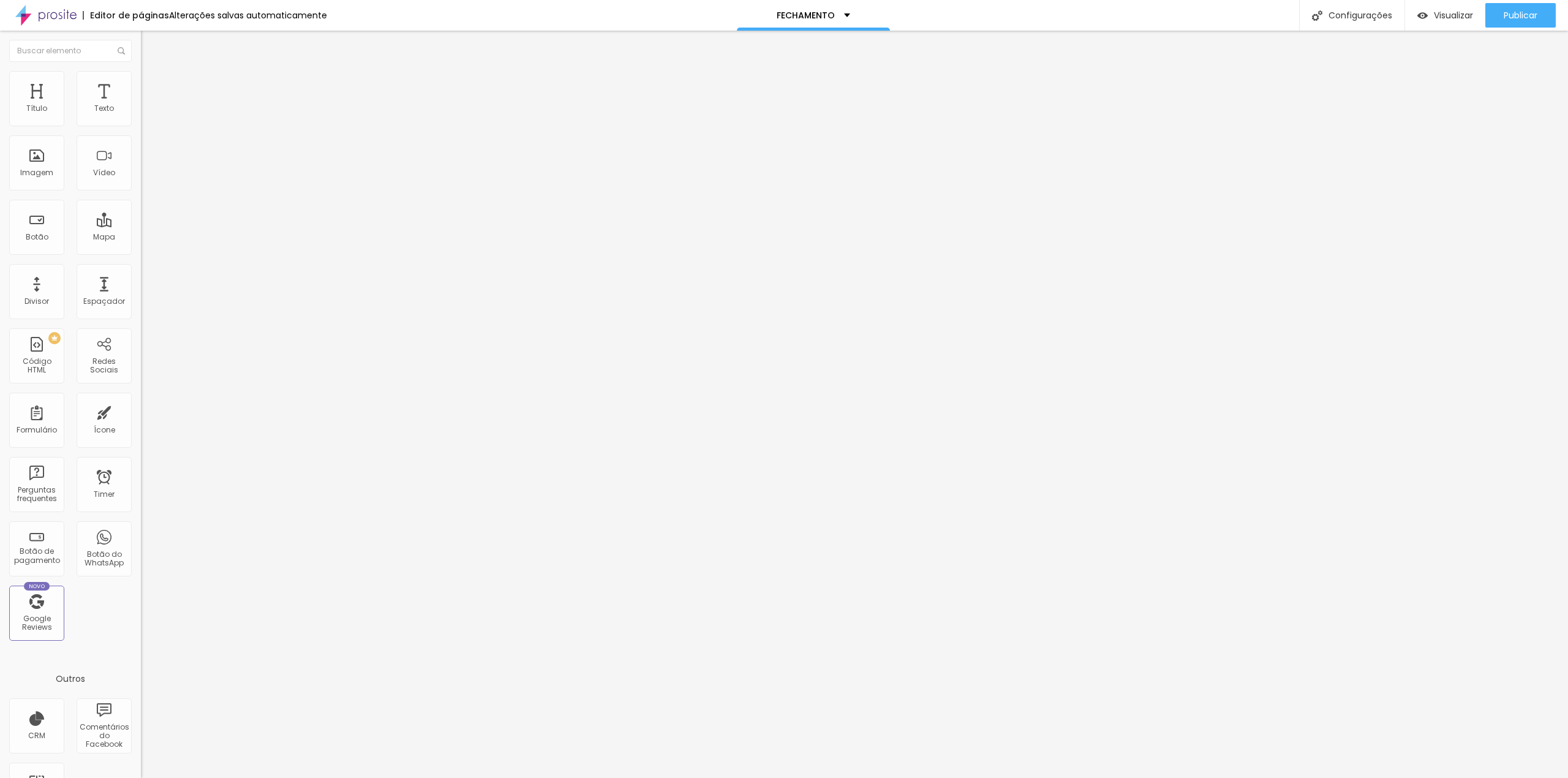
drag, startPoint x: 726, startPoint y: 467, endPoint x: 559, endPoint y: 467, distance: 167.0
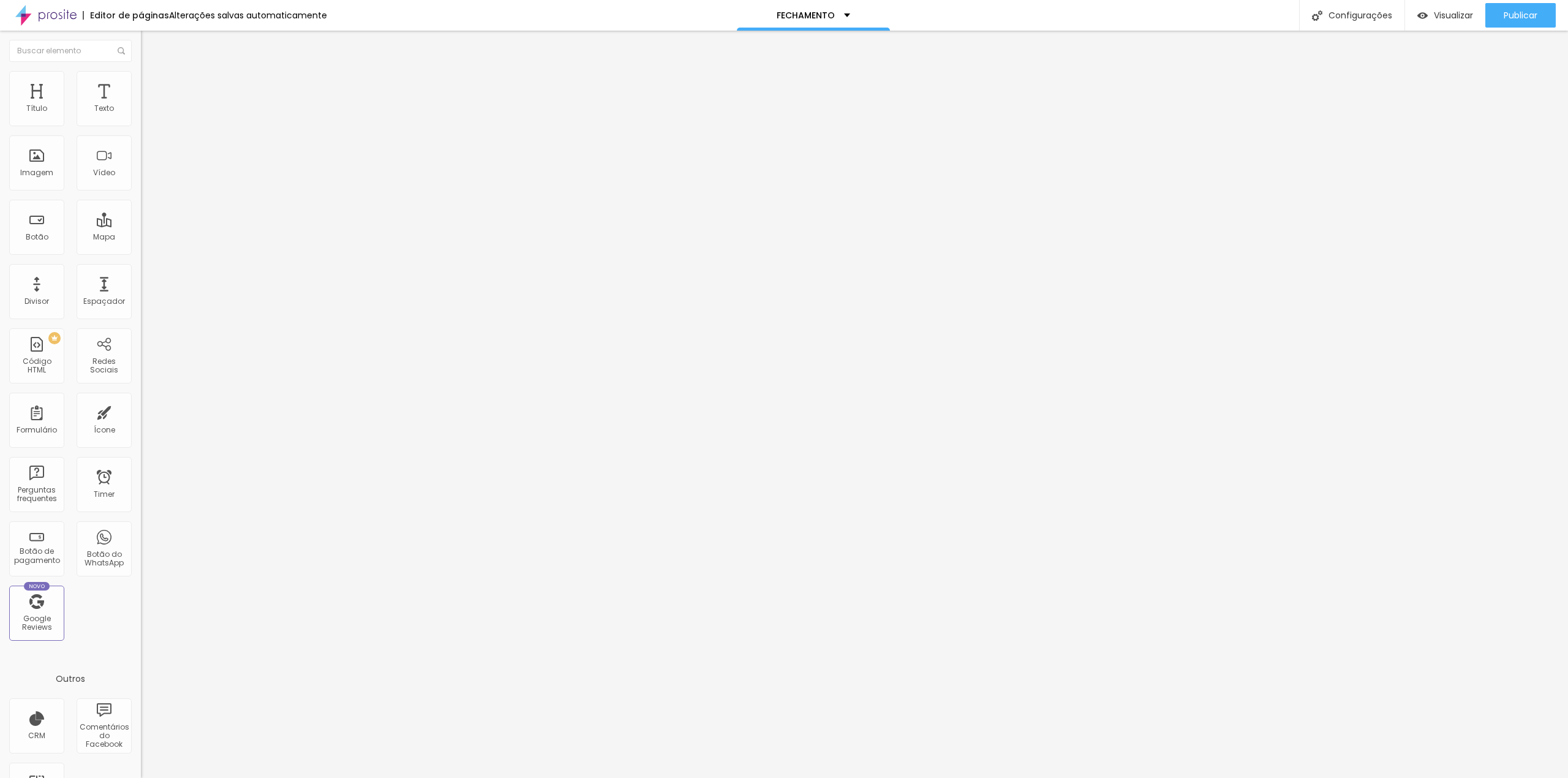
type input "p"
drag, startPoint x: 713, startPoint y: 459, endPoint x: 669, endPoint y: 457, distance: 44.0
type input "PACOTE DESEJADO"
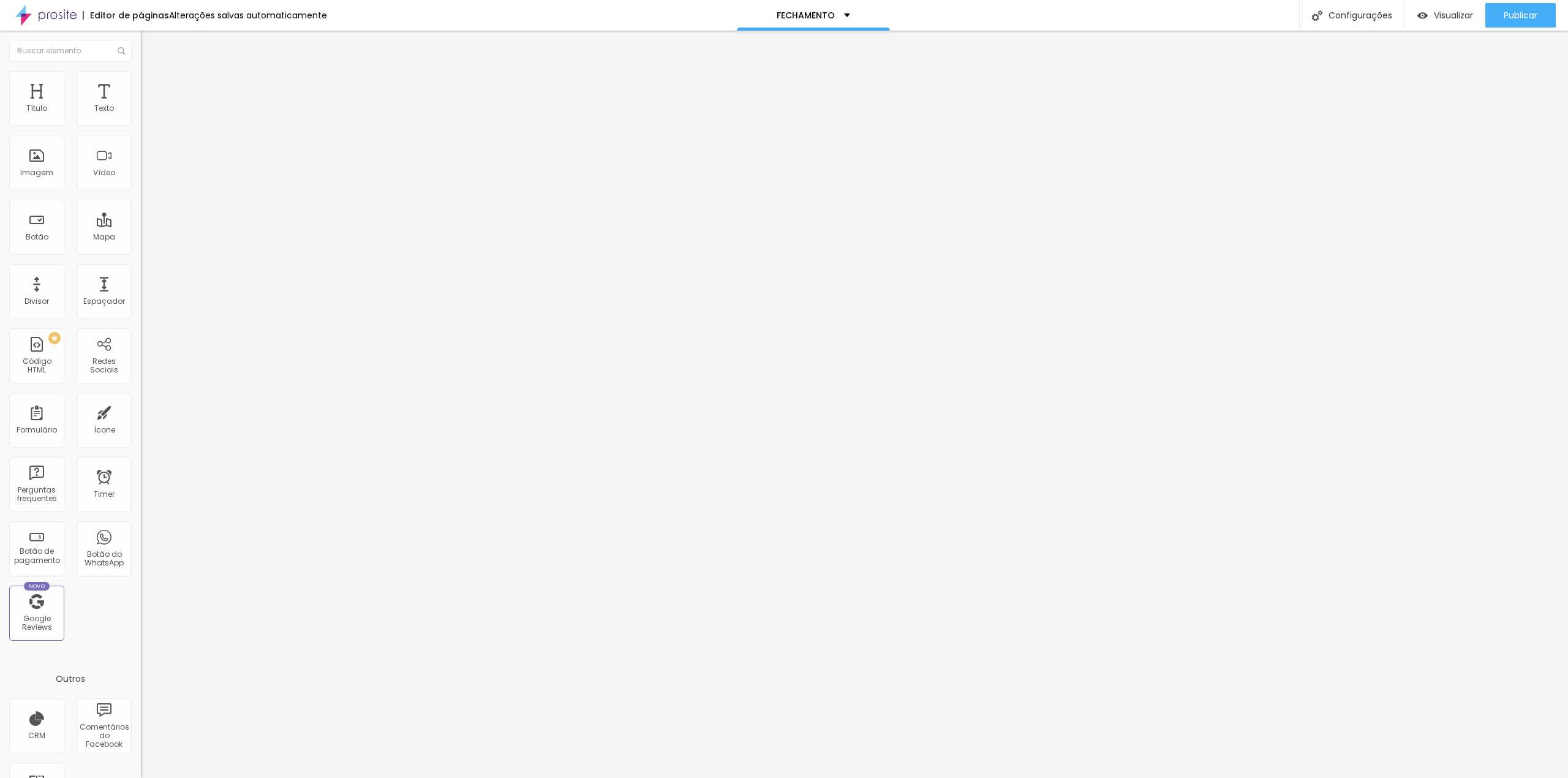
click at [141, 124] on img at bounding box center [145, 128] width 8 height 8
drag, startPoint x: 579, startPoint y: 441, endPoint x: 584, endPoint y: 391, distance: 50.2
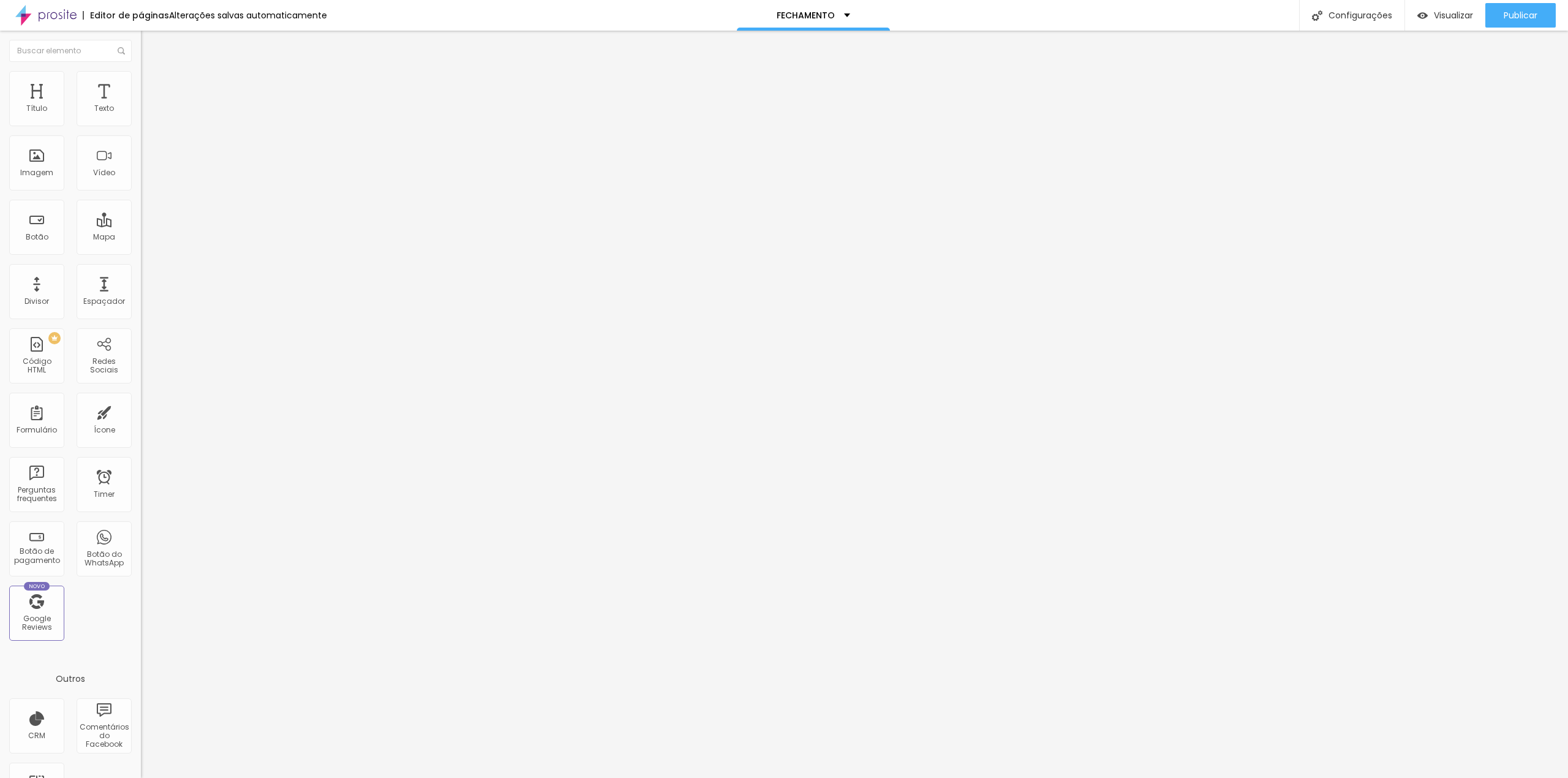
drag, startPoint x: 697, startPoint y: 466, endPoint x: 587, endPoint y: 464, distance: 110.0
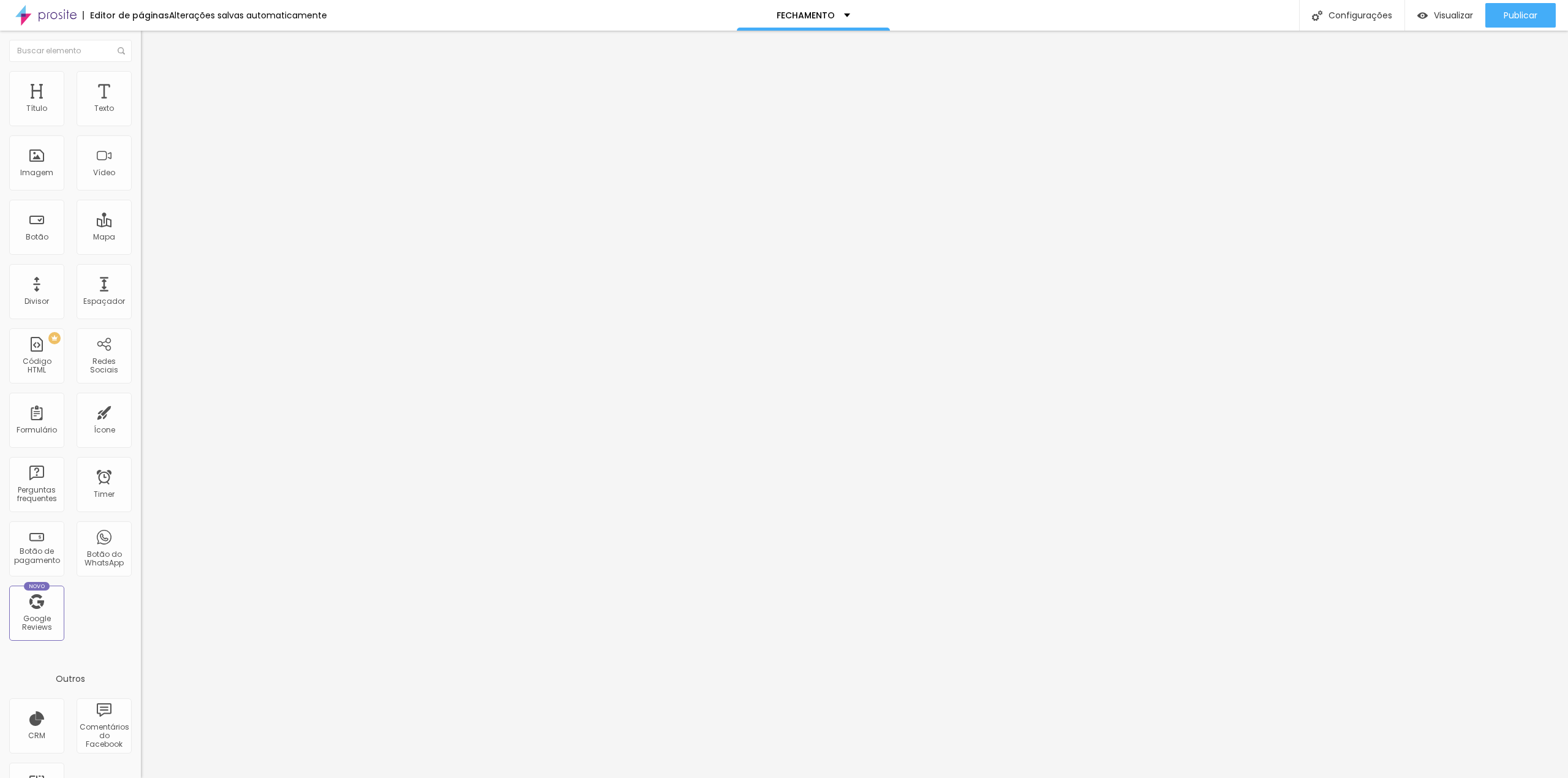
type input "FORMA DE PAGAMENTO"
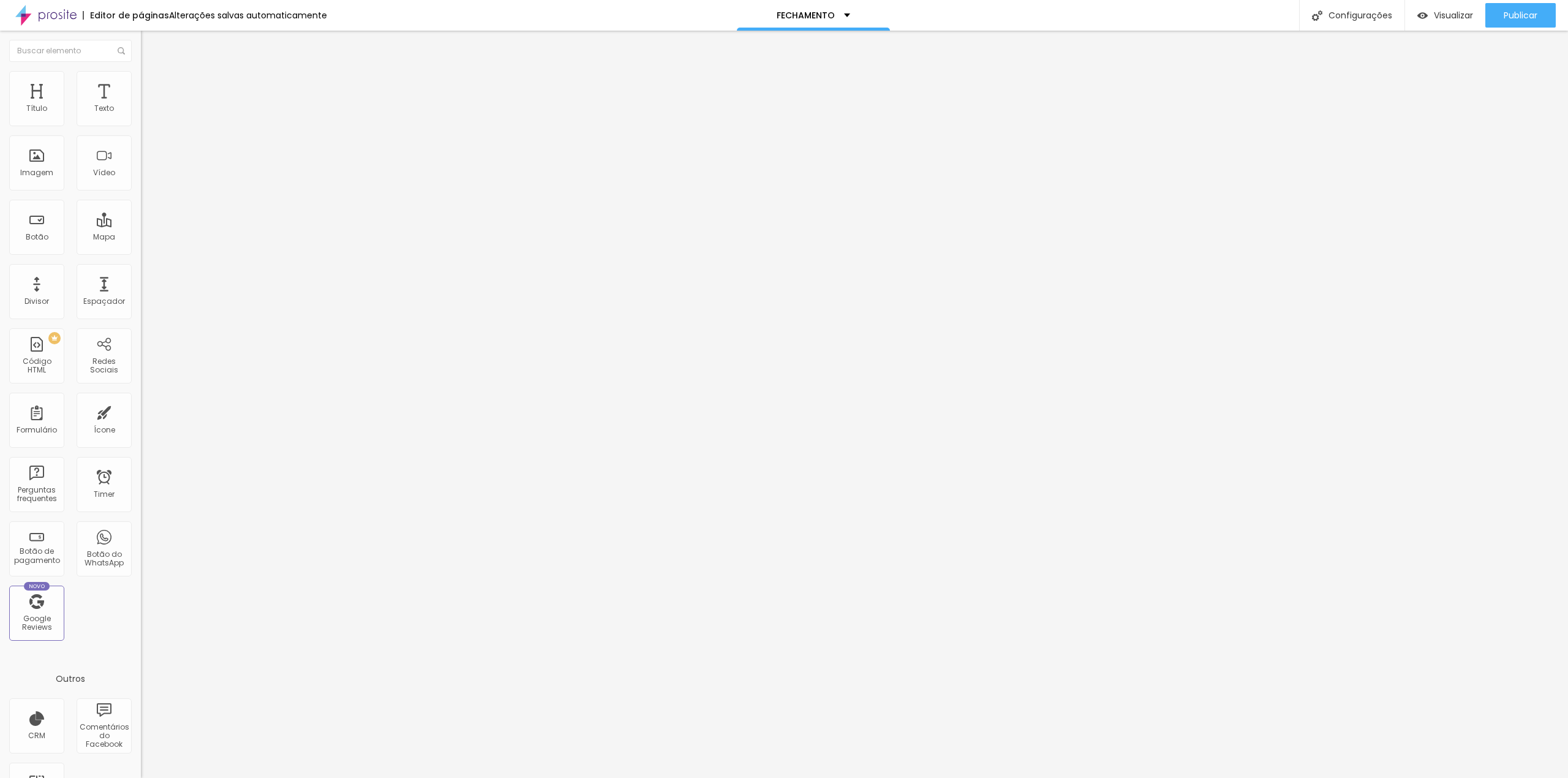
click at [152, 85] on span "Estilo" at bounding box center [161, 79] width 19 height 10
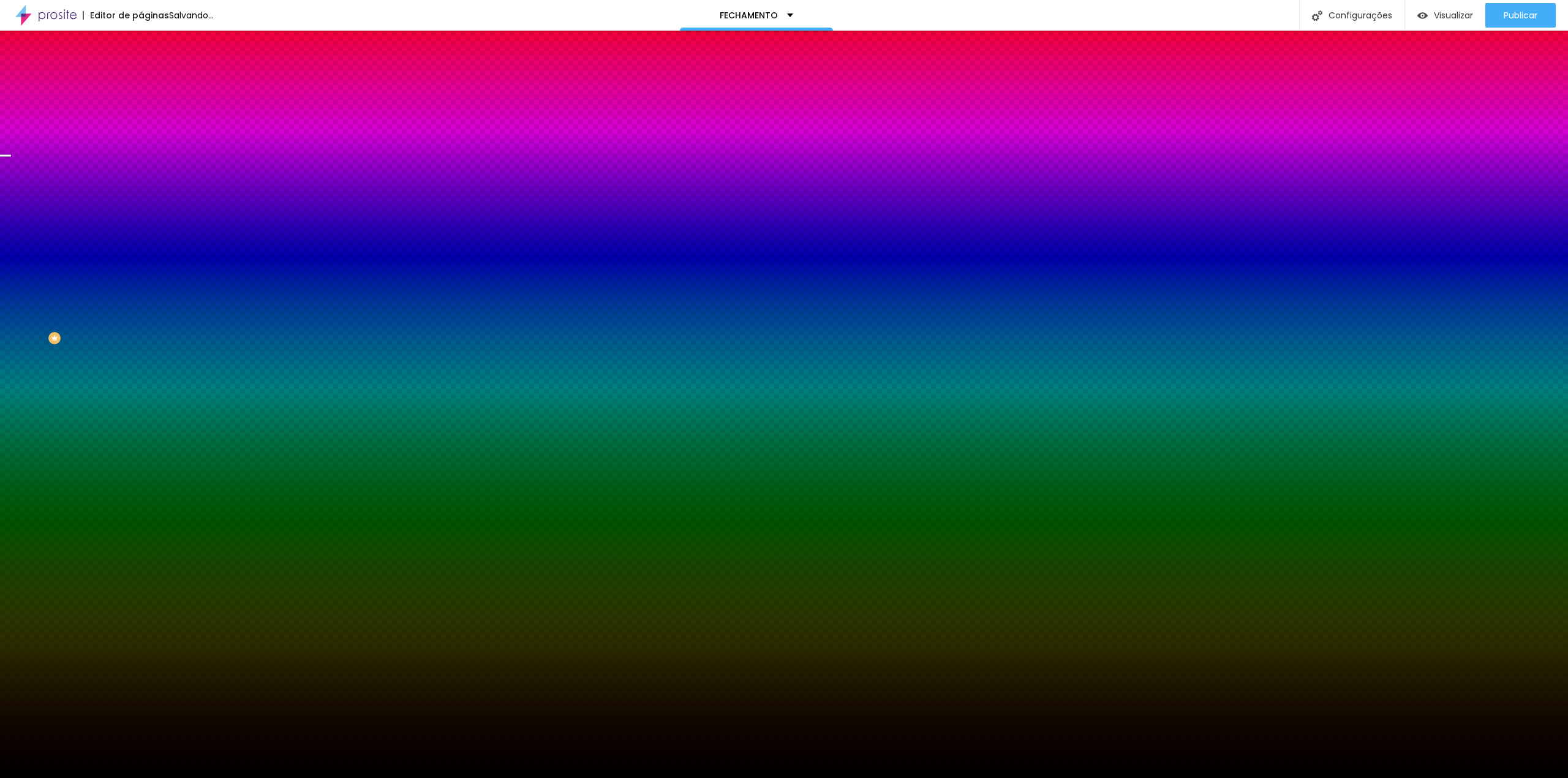
click at [141, 113] on span "Trocar imagem" at bounding box center [175, 108] width 67 height 10
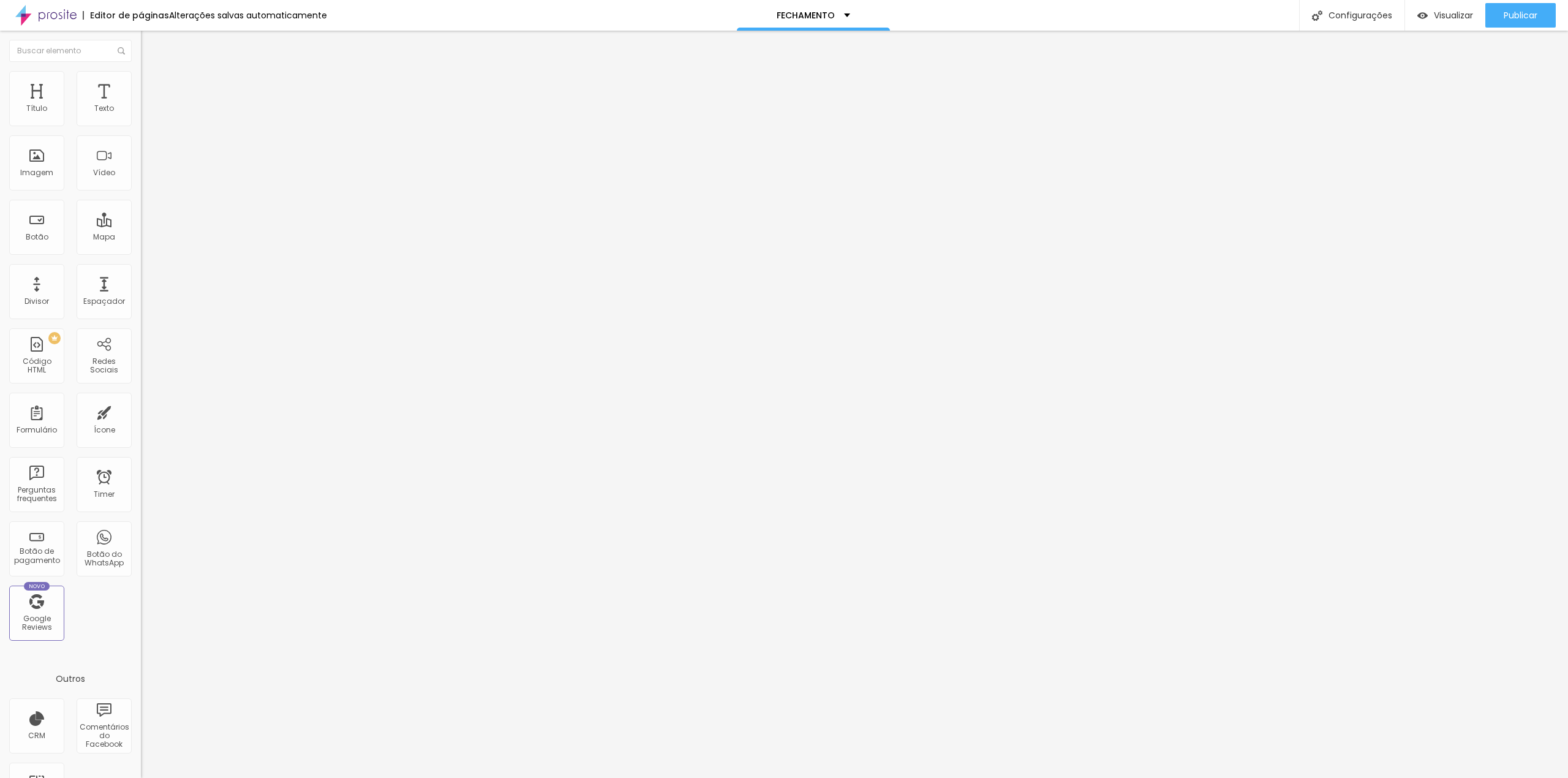
click at [141, 104] on div "Trocar imagem" at bounding box center [211, 100] width 141 height 9
click at [141, 106] on span "Trocar imagem" at bounding box center [175, 100] width 67 height 10
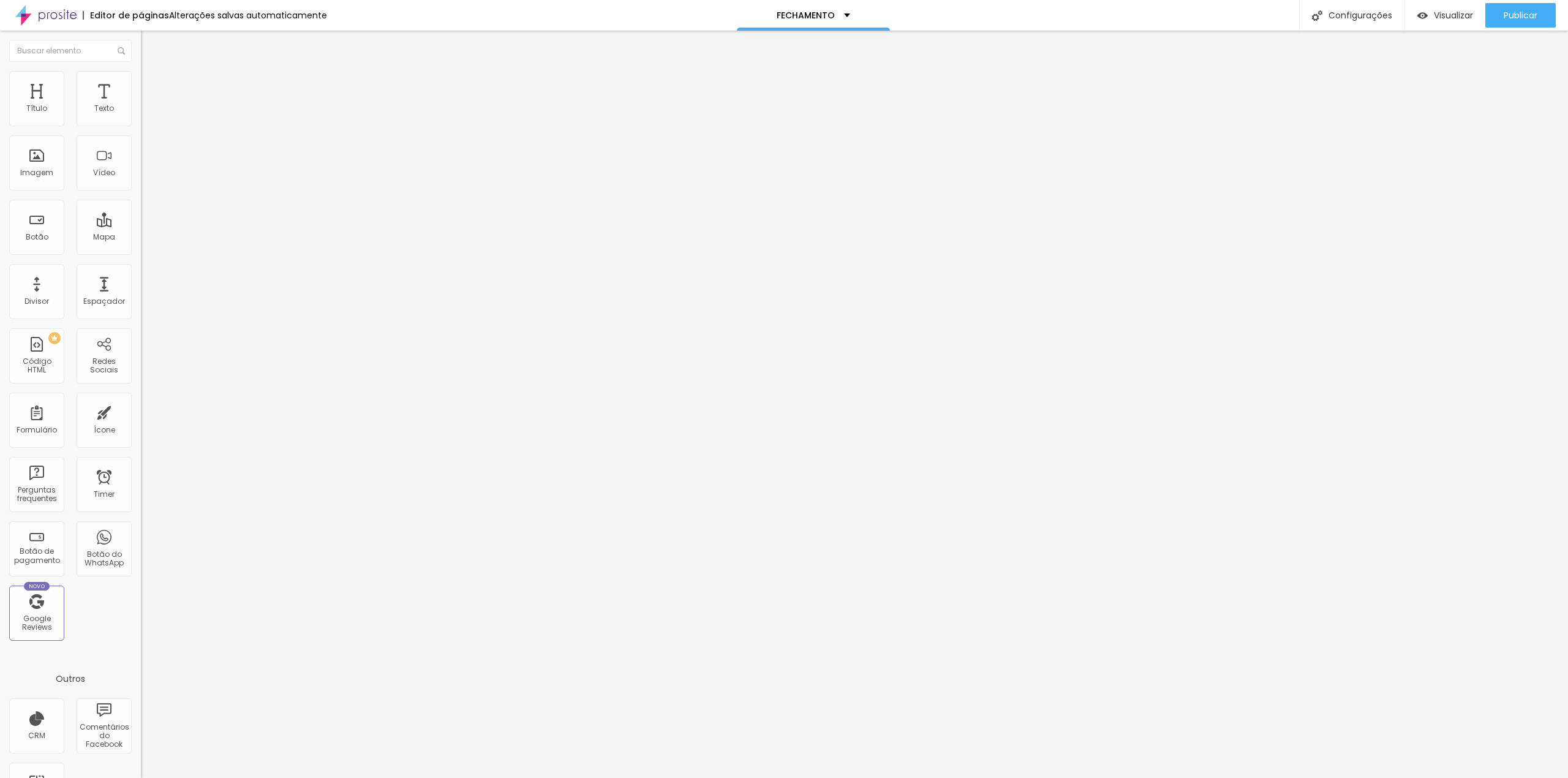
click at [159, 135] on div "Conectar" at bounding box center [181, 122] width 44 height 25
click at [141, 79] on li "Estilo" at bounding box center [211, 77] width 141 height 12
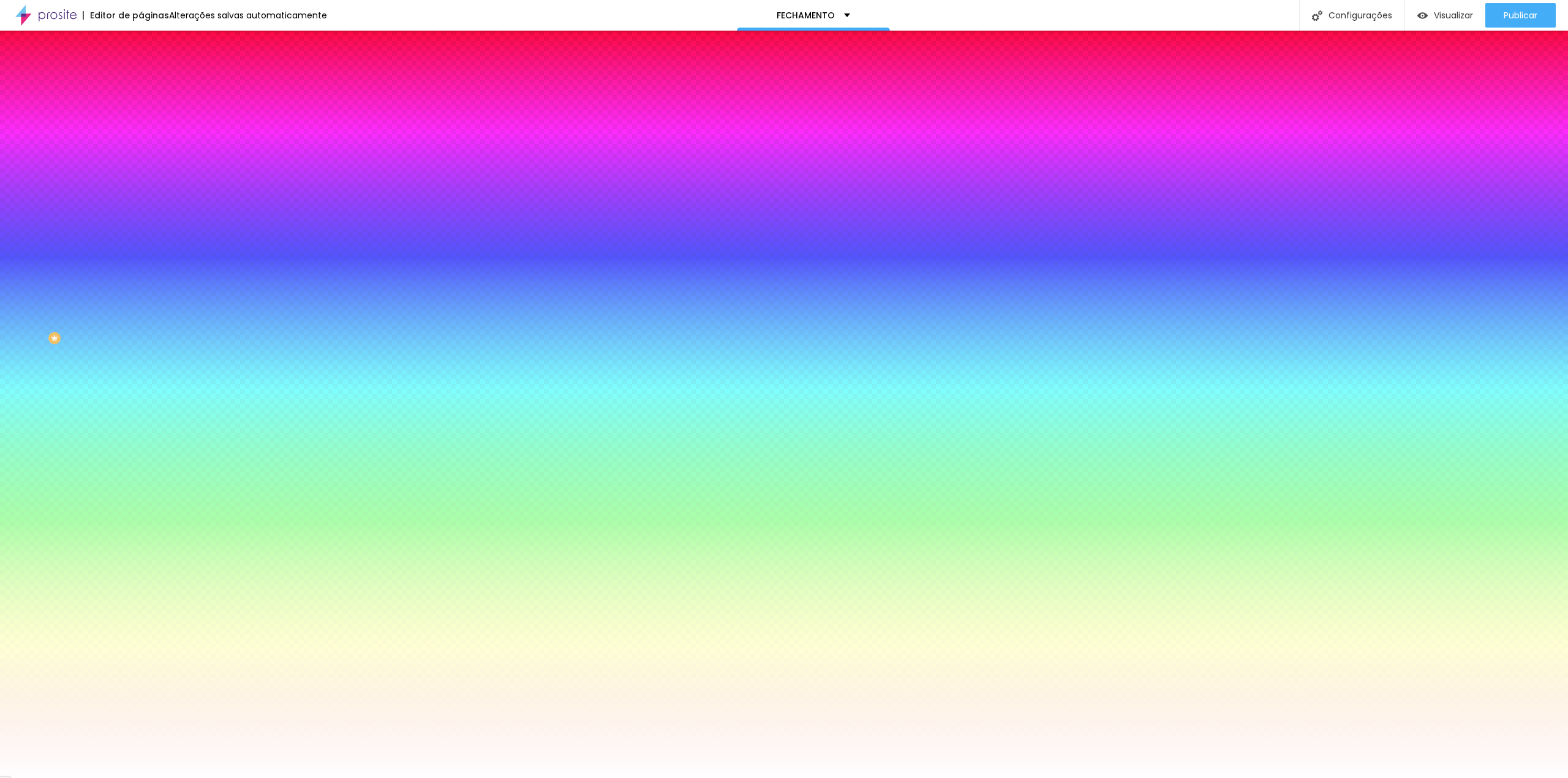
click at [141, 83] on li "Avançado" at bounding box center [211, 89] width 141 height 12
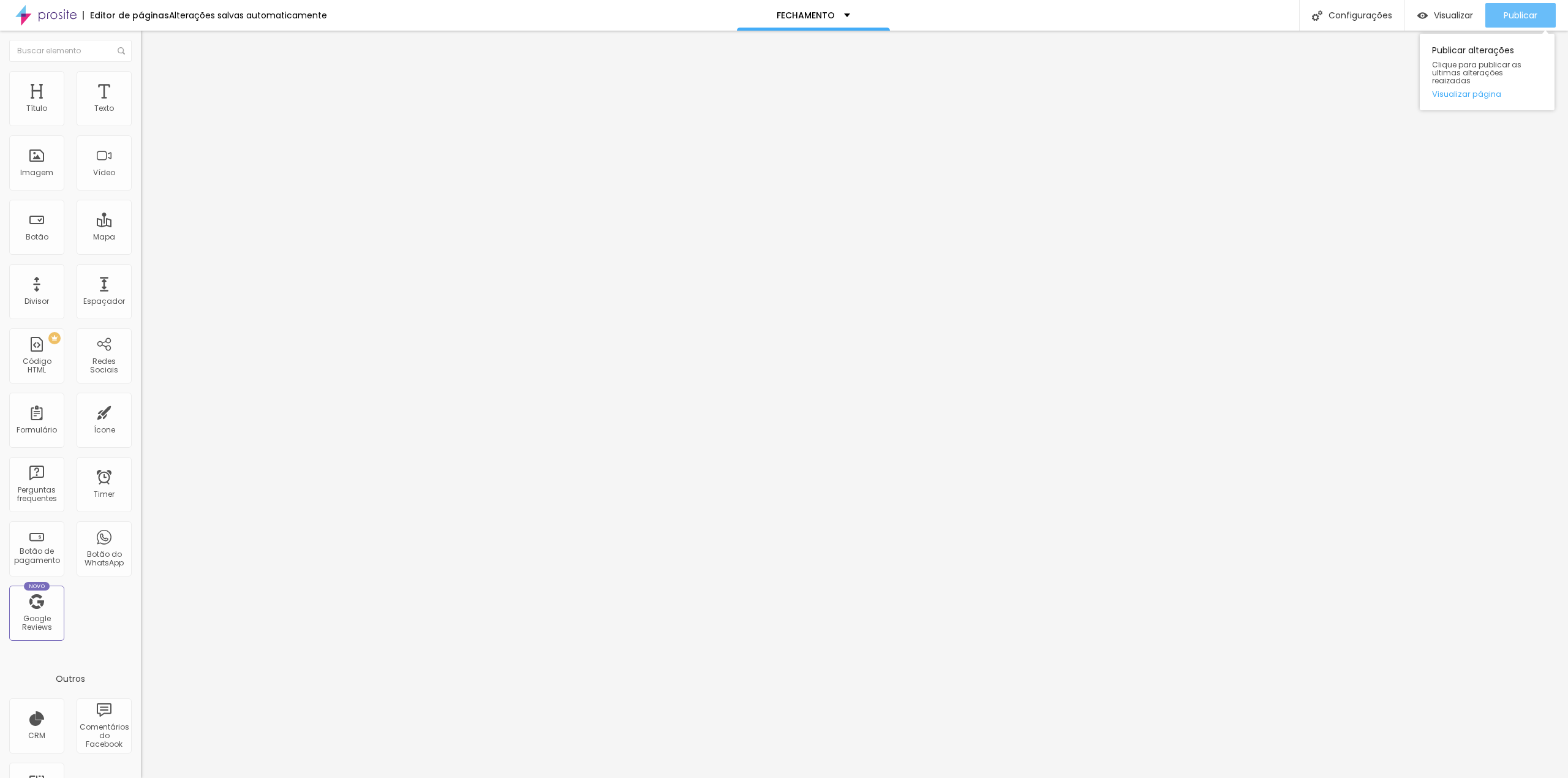
click at [1522, 15] on span "Publicar" at bounding box center [1520, 15] width 34 height 10
click at [1457, 20] on span "Visualizar" at bounding box center [1442, 15] width 39 height 10
click at [141, 124] on img at bounding box center [145, 128] width 8 height 8
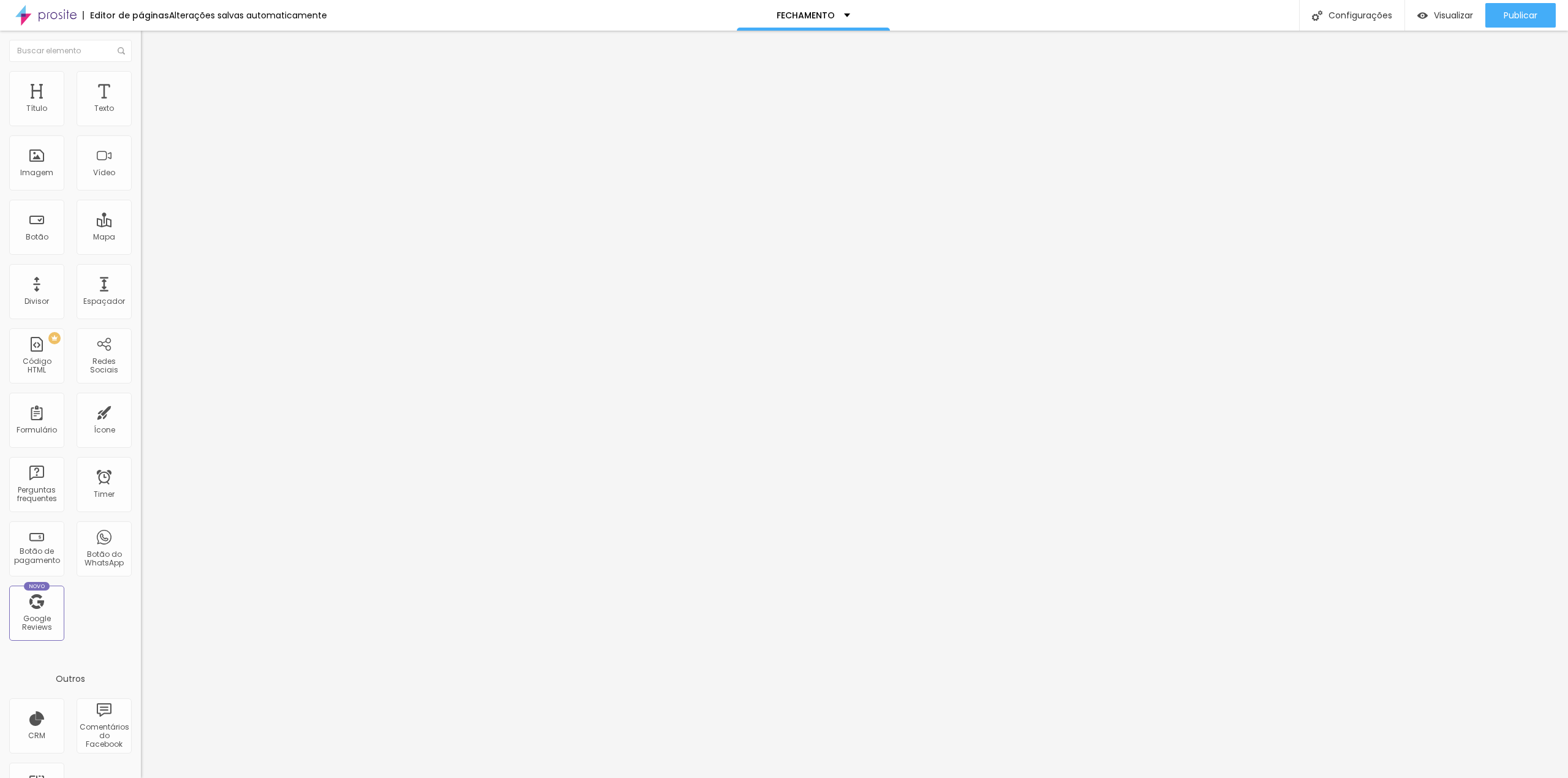
click at [150, 44] on div "Editar Seção" at bounding box center [186, 45] width 72 height 10
click at [44, 15] on img at bounding box center [46, 15] width 61 height 30
